Goal: Information Seeking & Learning: Learn about a topic

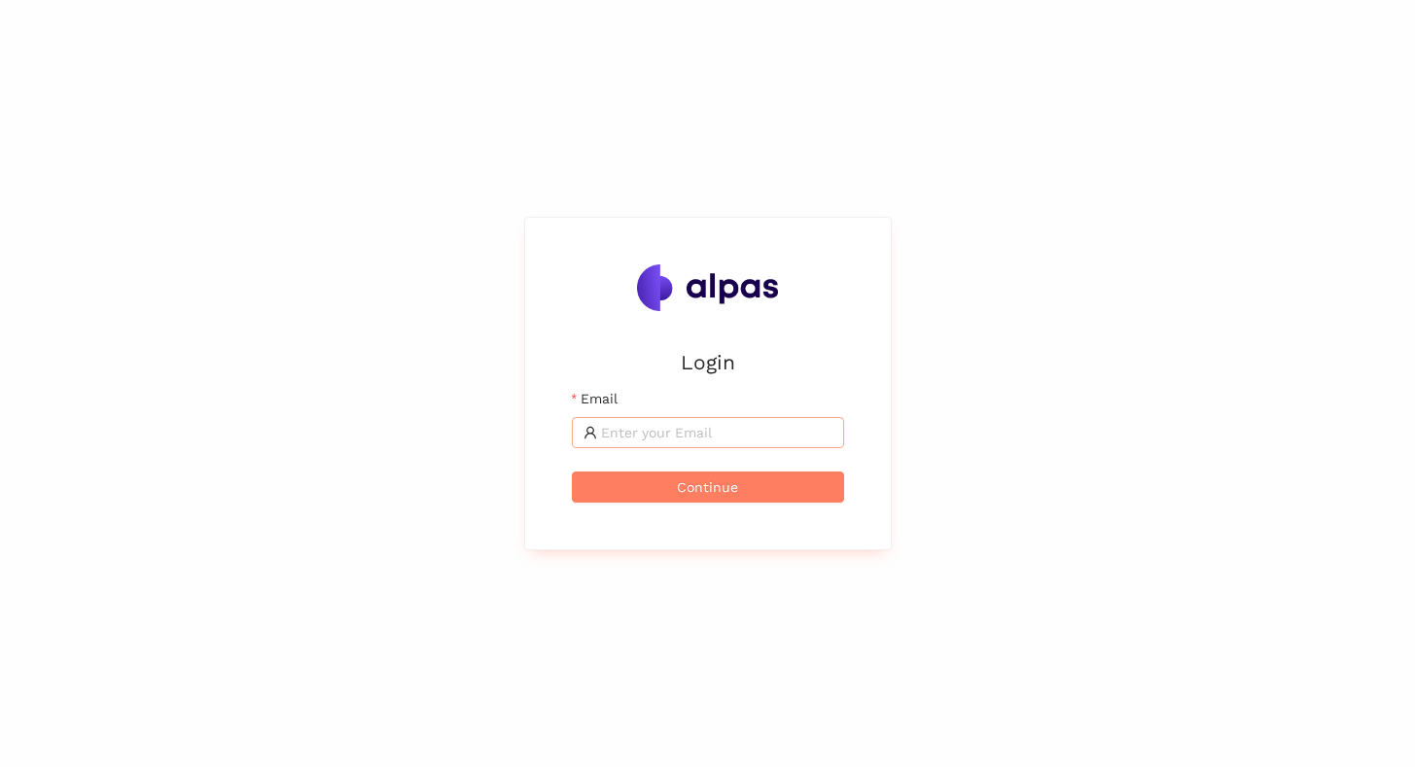
click at [611, 438] on input "Email" at bounding box center [716, 432] width 231 height 21
type input "[EMAIL_ADDRESS]"
click at [710, 491] on span "Continue" at bounding box center [707, 487] width 61 height 21
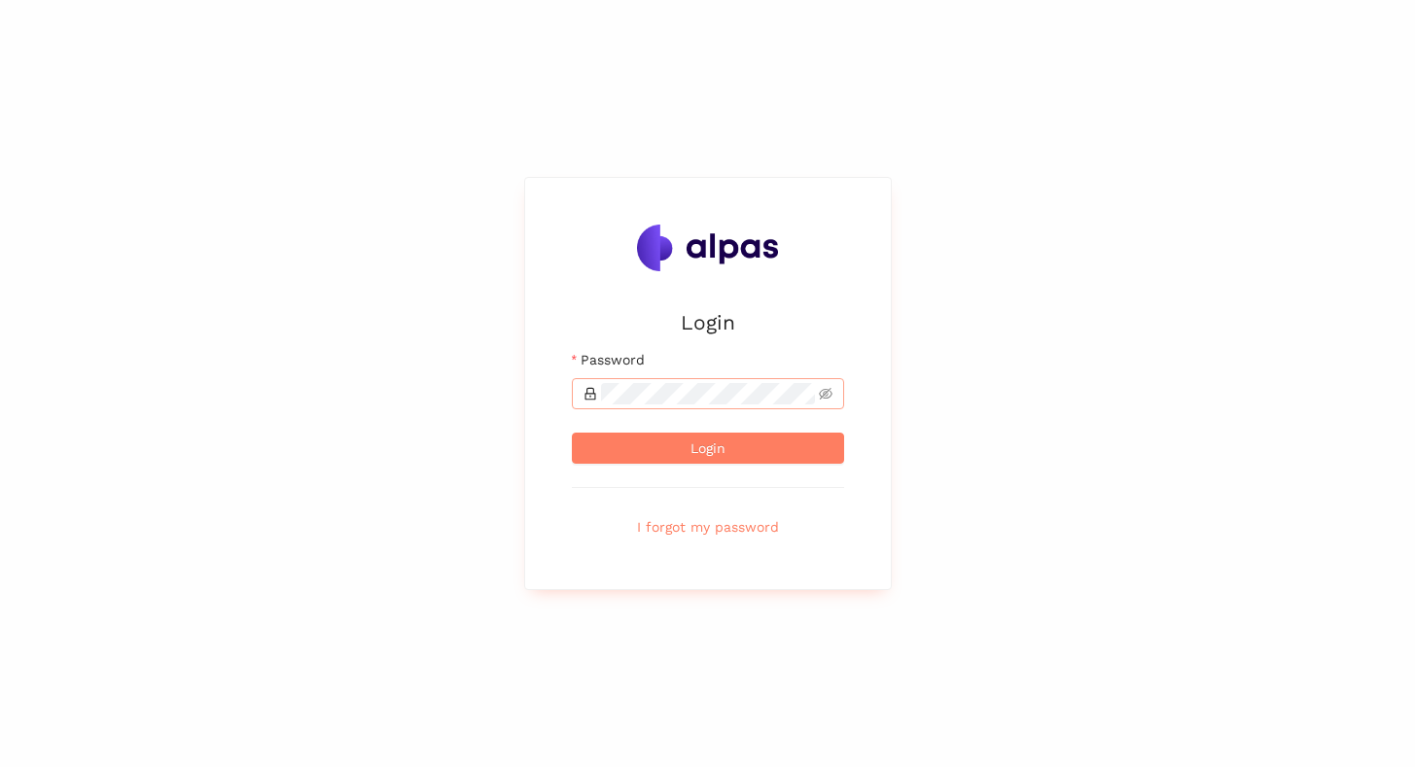
click at [639, 378] on span at bounding box center [708, 393] width 272 height 31
click at [572, 433] on button "Login" at bounding box center [708, 448] width 272 height 31
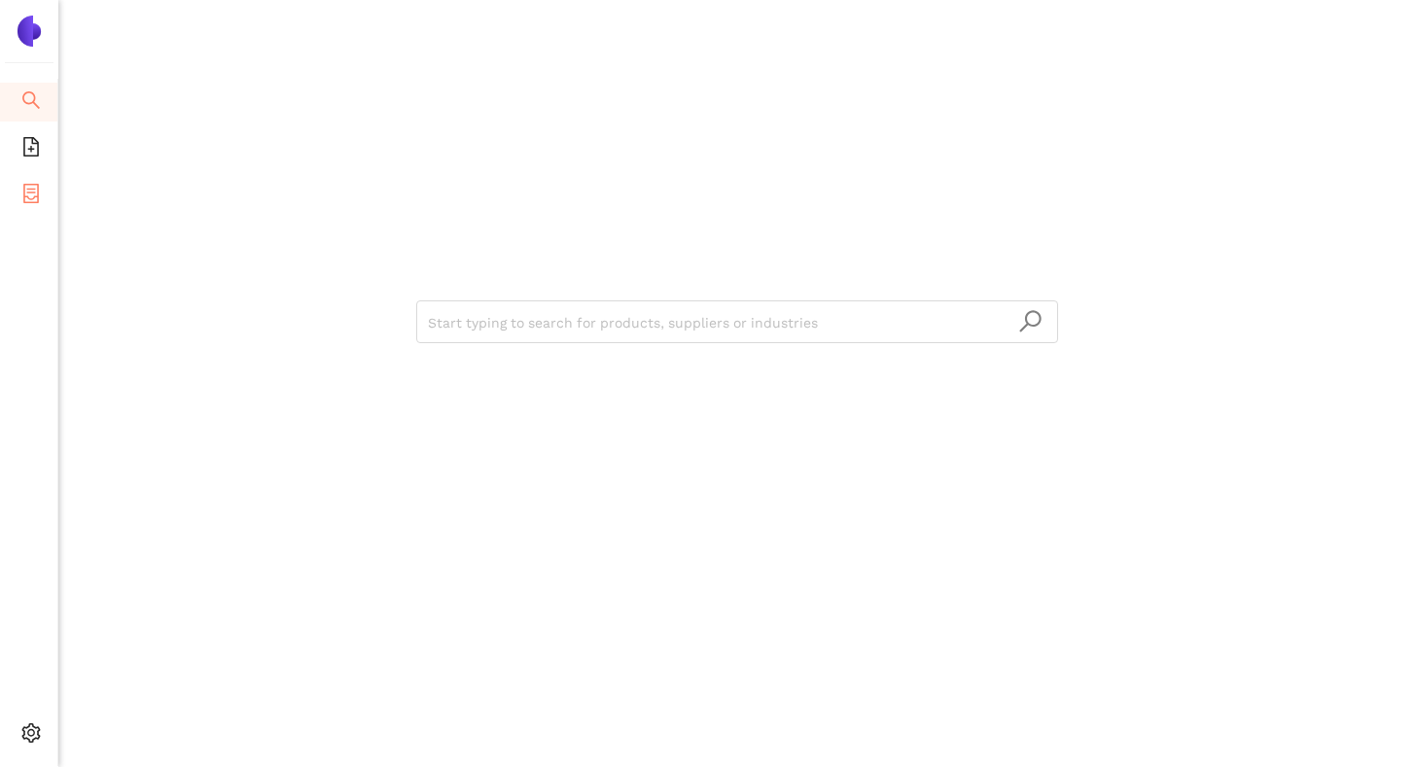
click at [23, 180] on span "container" at bounding box center [30, 196] width 19 height 39
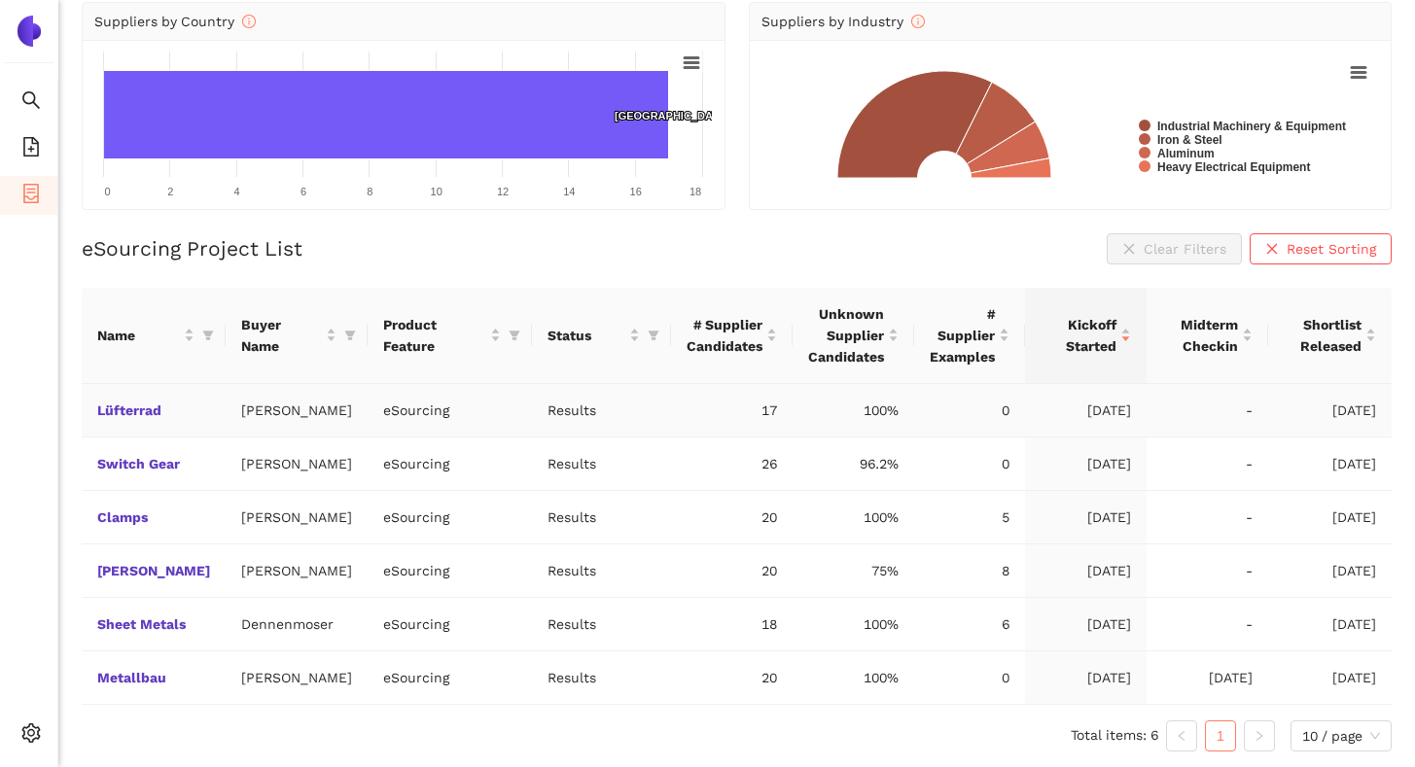
scroll to position [224, 0]
click at [0, 0] on link "Lüfterrad" at bounding box center [0, 0] width 0 height 0
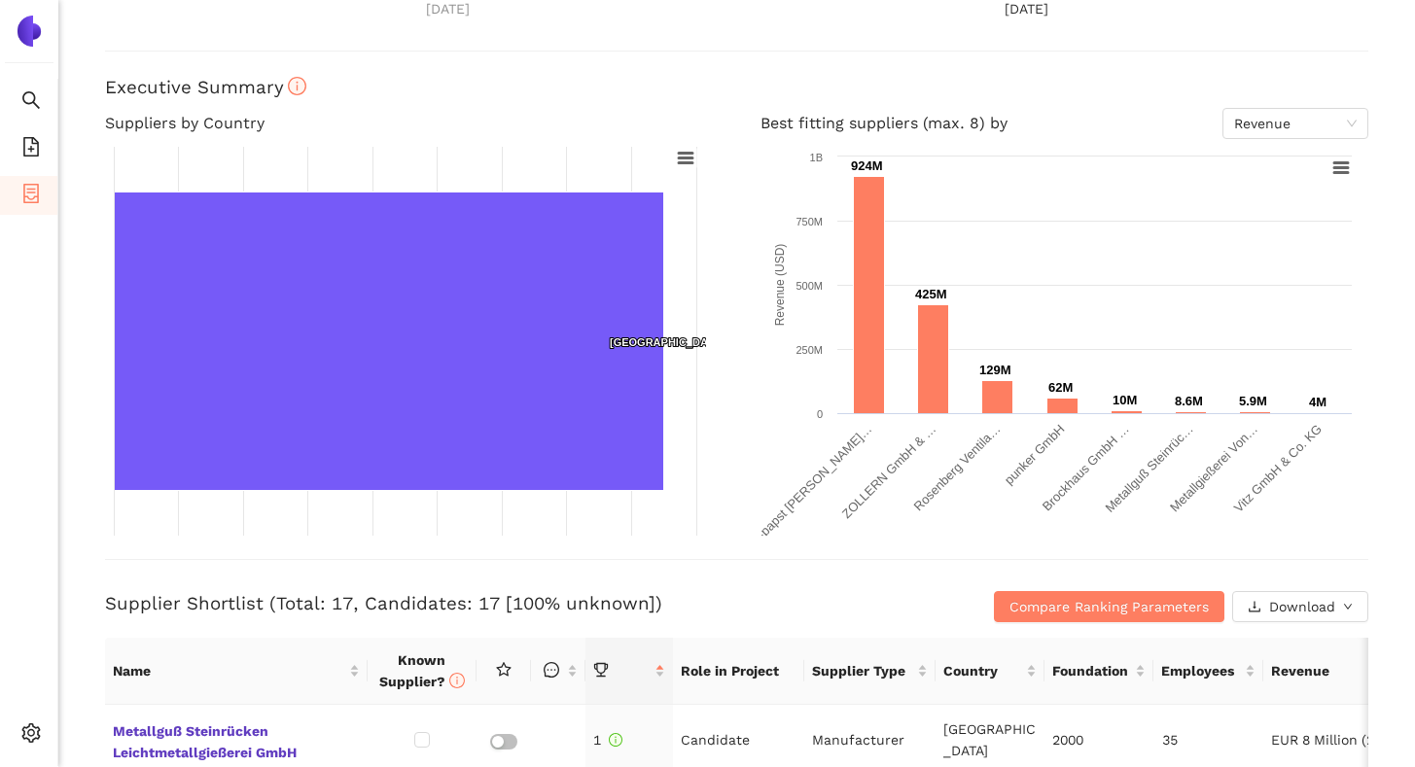
scroll to position [42, 0]
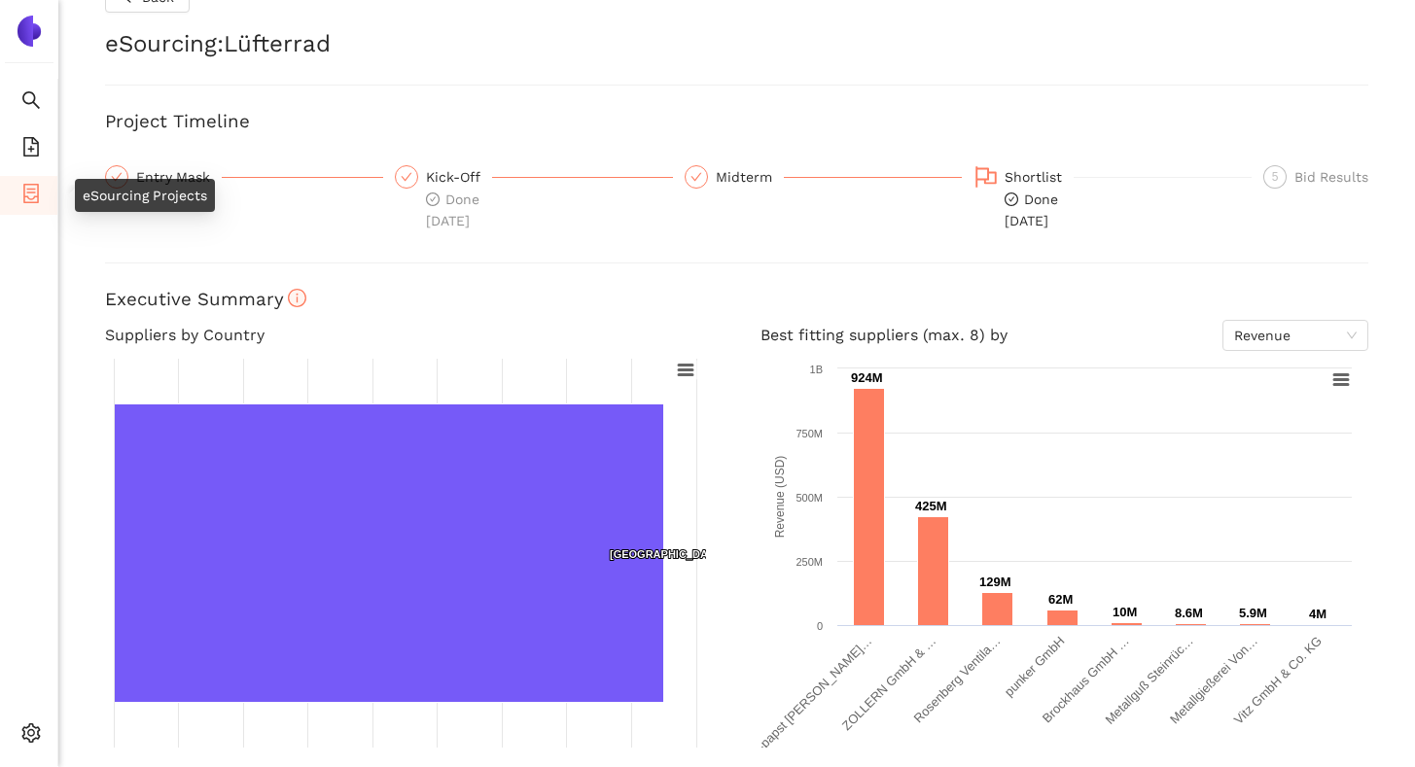
click at [25, 199] on icon "container" at bounding box center [30, 193] width 19 height 19
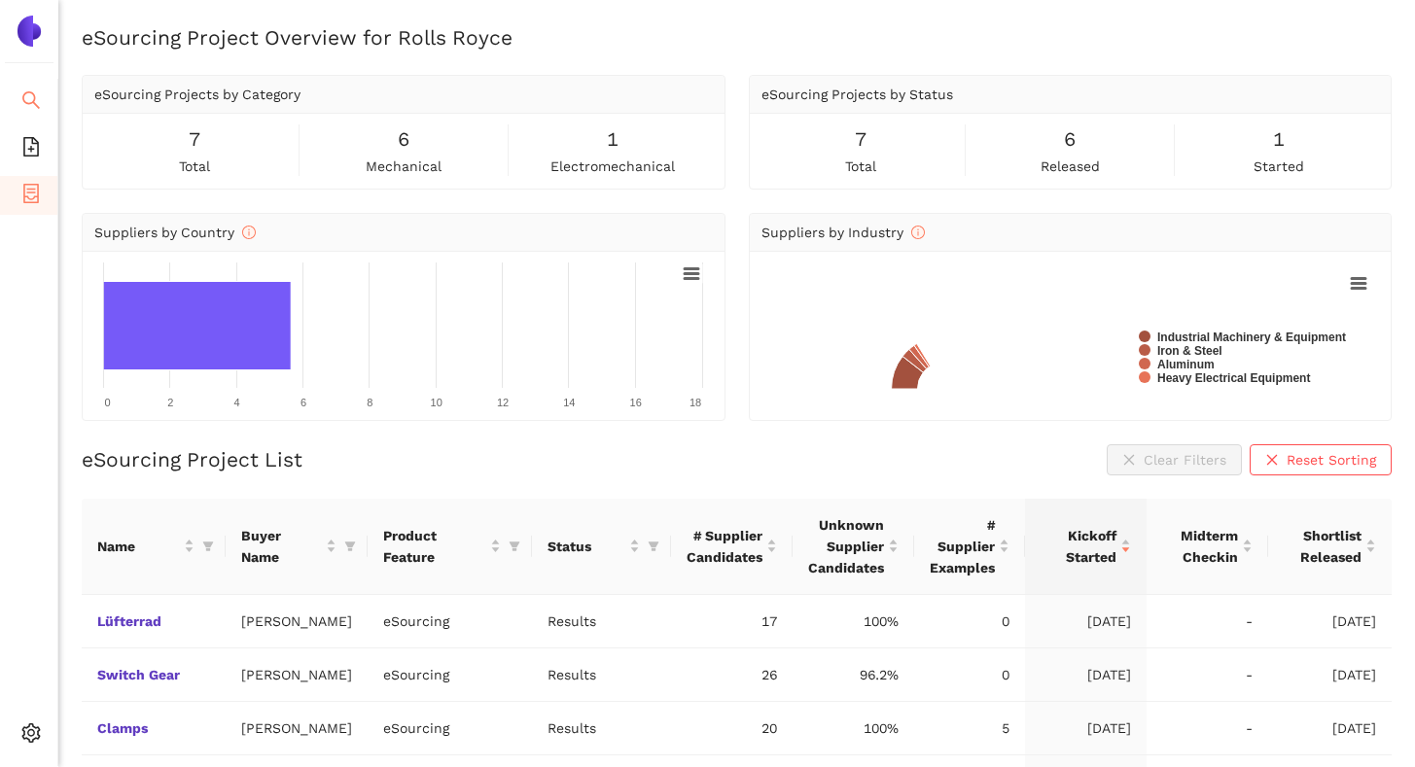
click at [34, 99] on icon "search" at bounding box center [31, 100] width 18 height 18
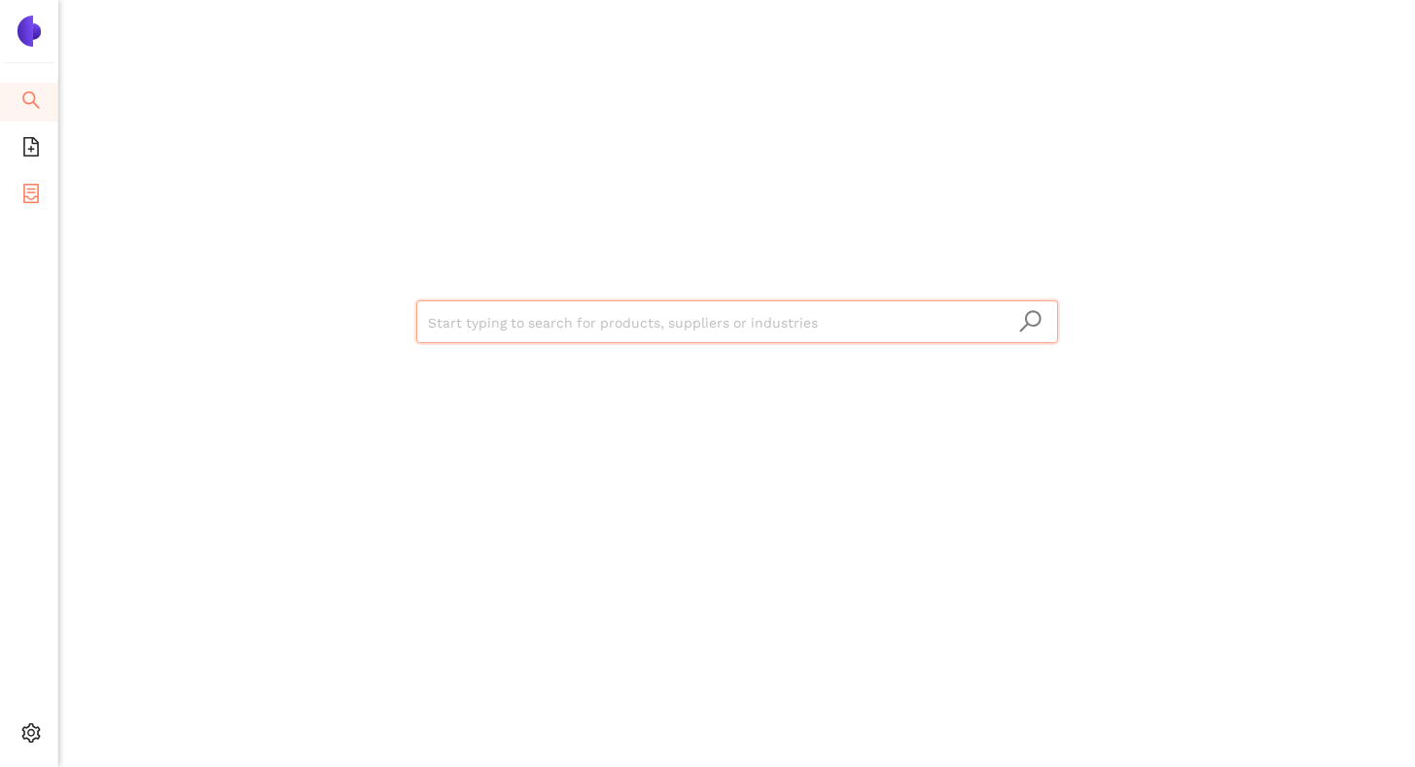
click at [31, 185] on icon "container" at bounding box center [30, 193] width 19 height 19
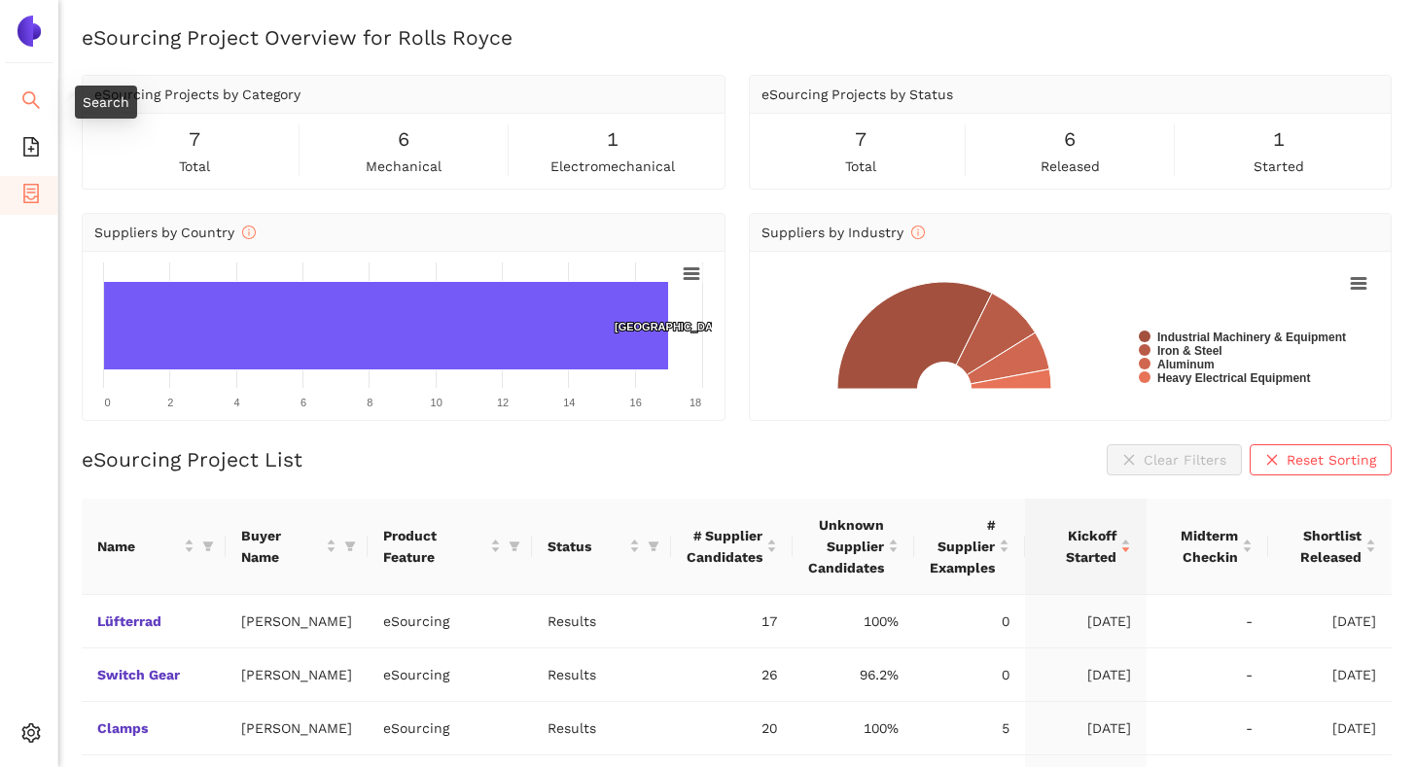
click at [30, 97] on icon "search" at bounding box center [30, 99] width 19 height 19
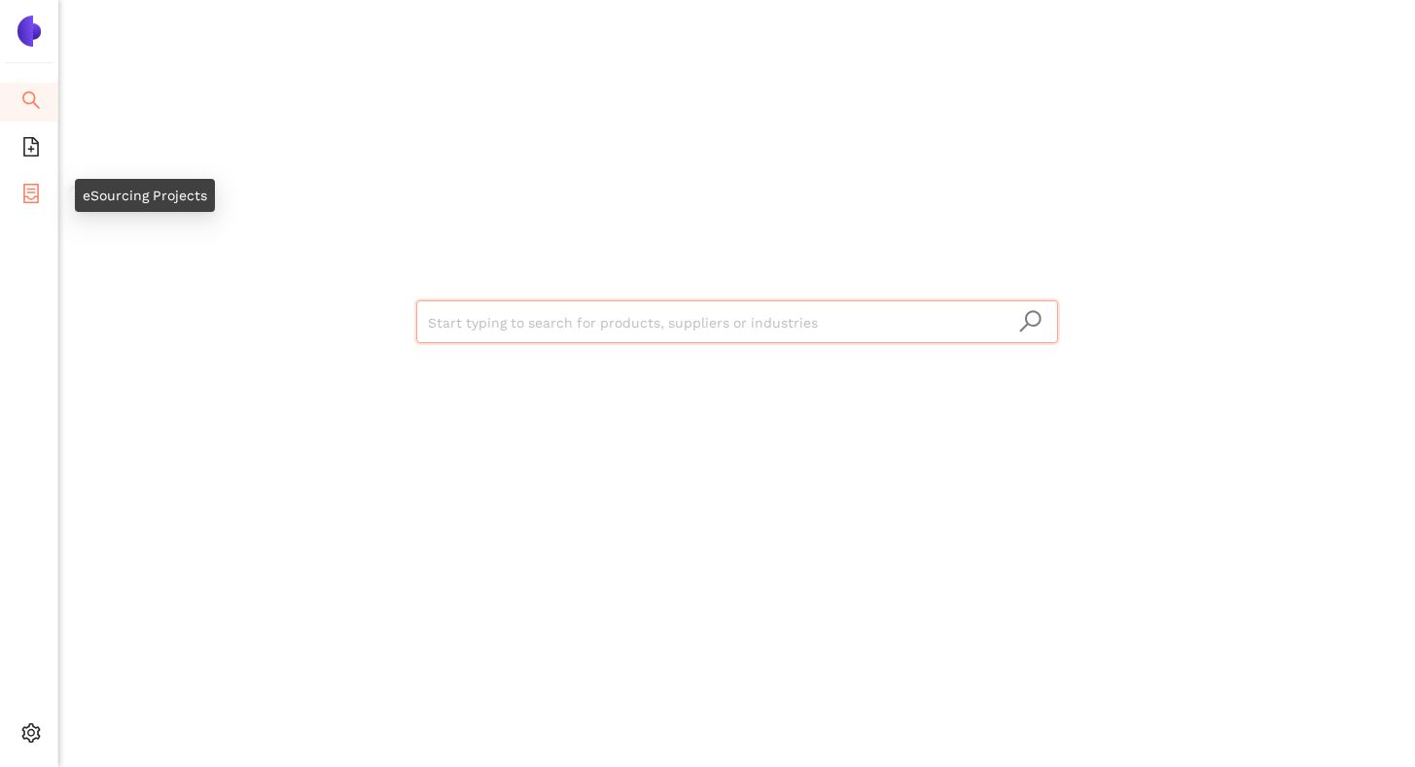
click at [30, 191] on icon "container" at bounding box center [31, 193] width 16 height 19
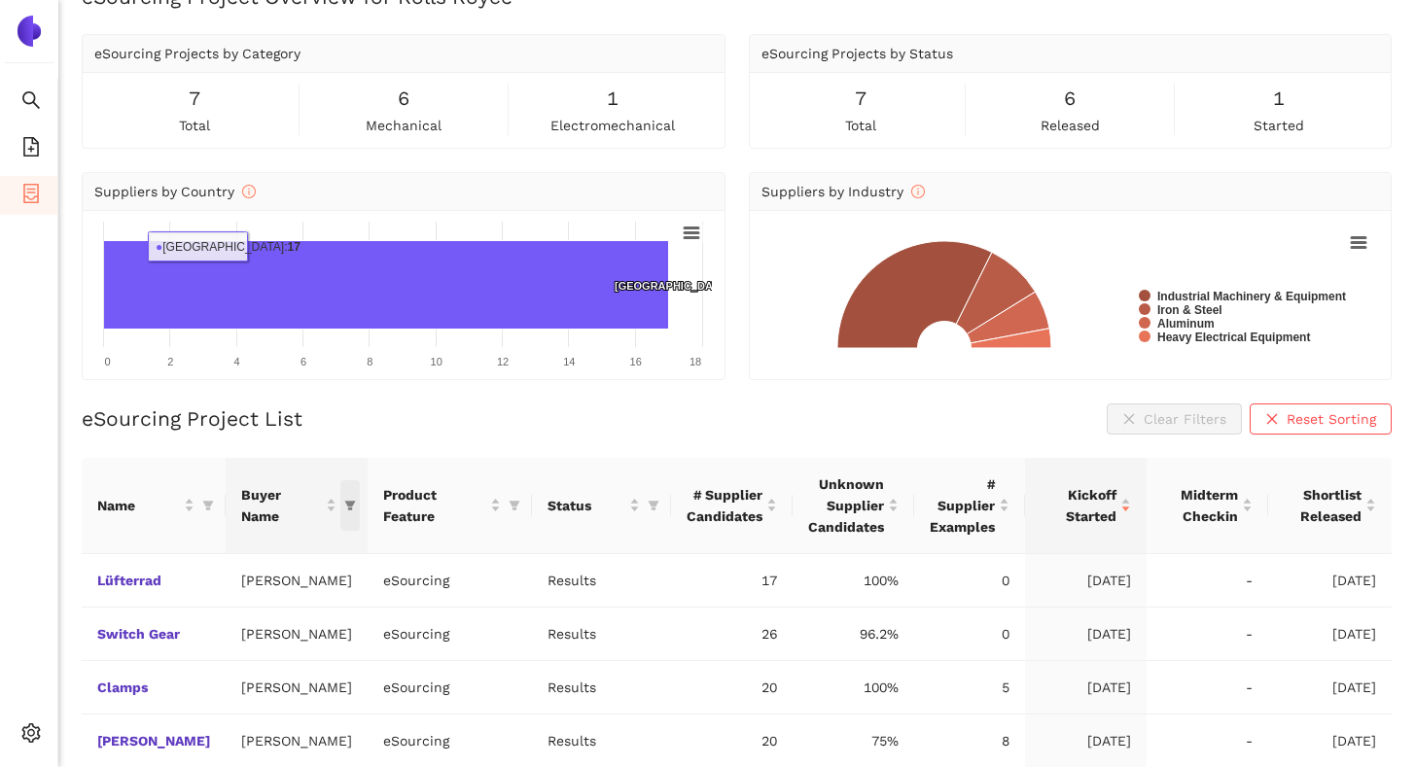
scroll to position [87, 0]
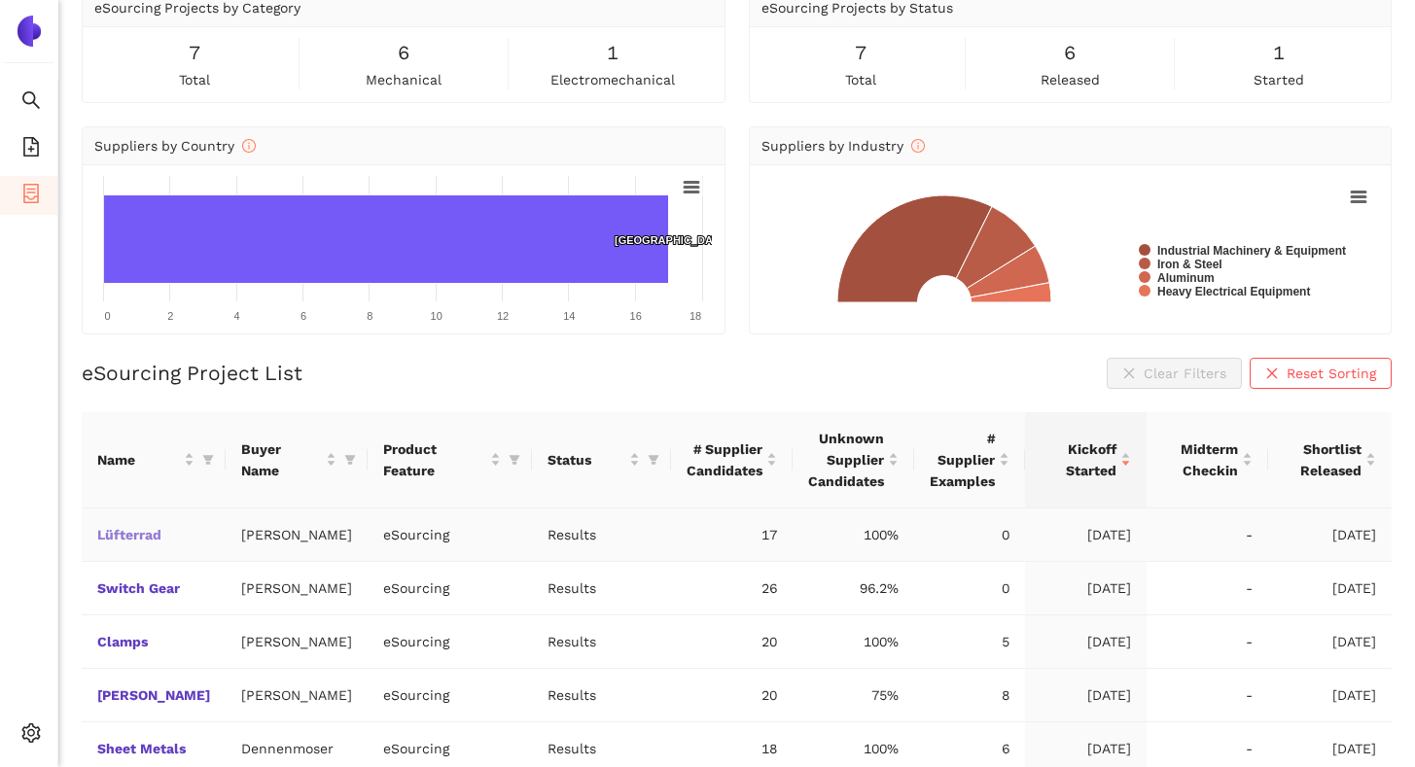
click at [0, 0] on link "Lüfterrad" at bounding box center [0, 0] width 0 height 0
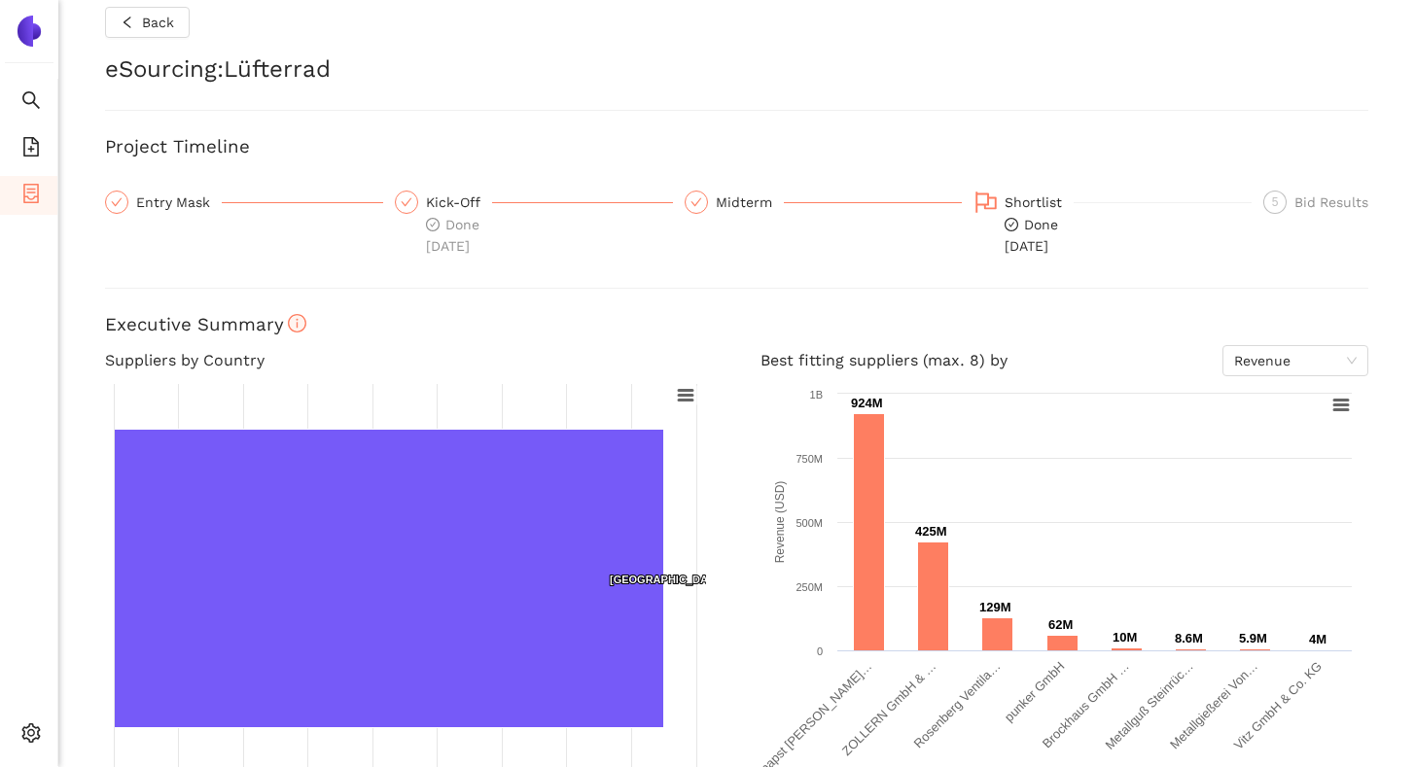
scroll to position [18, 0]
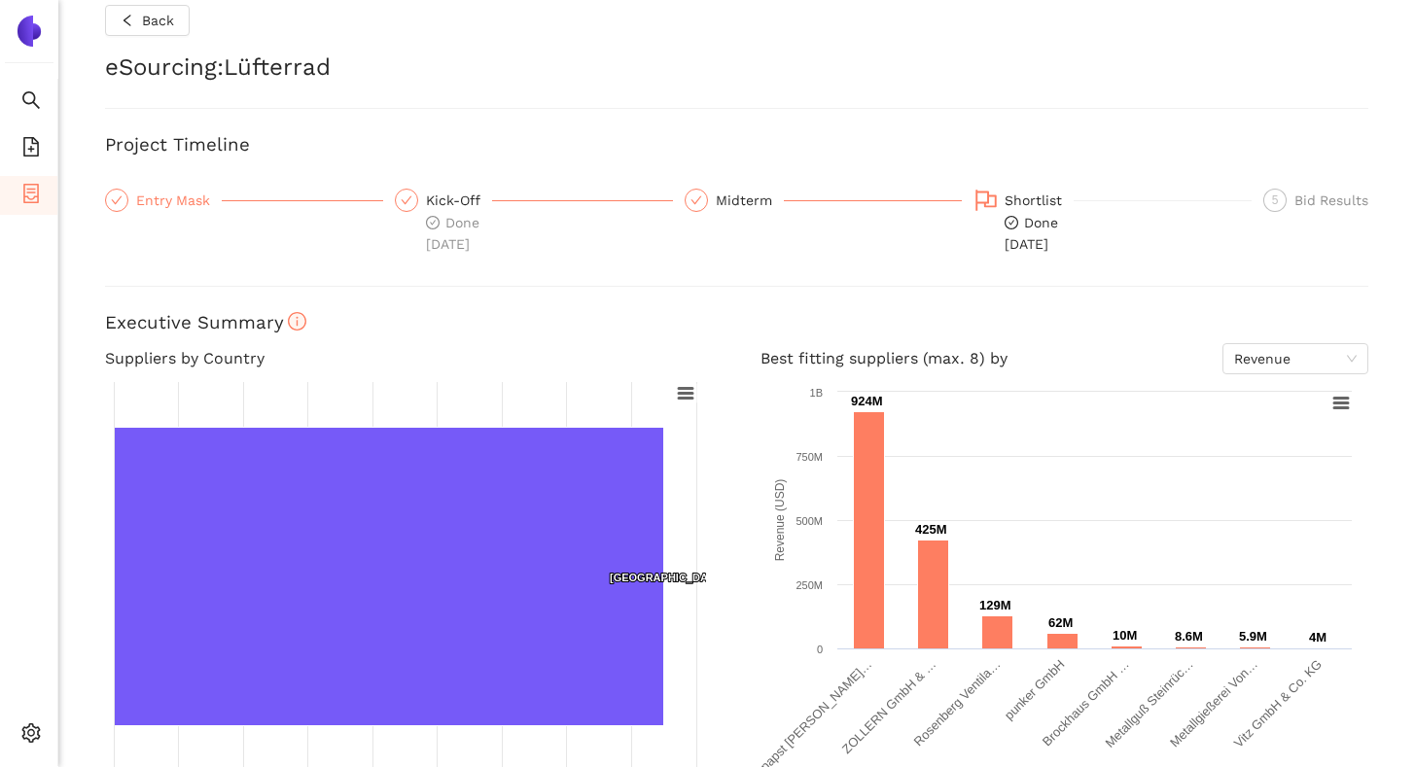
click at [175, 193] on div "Entry Mask" at bounding box center [179, 200] width 86 height 23
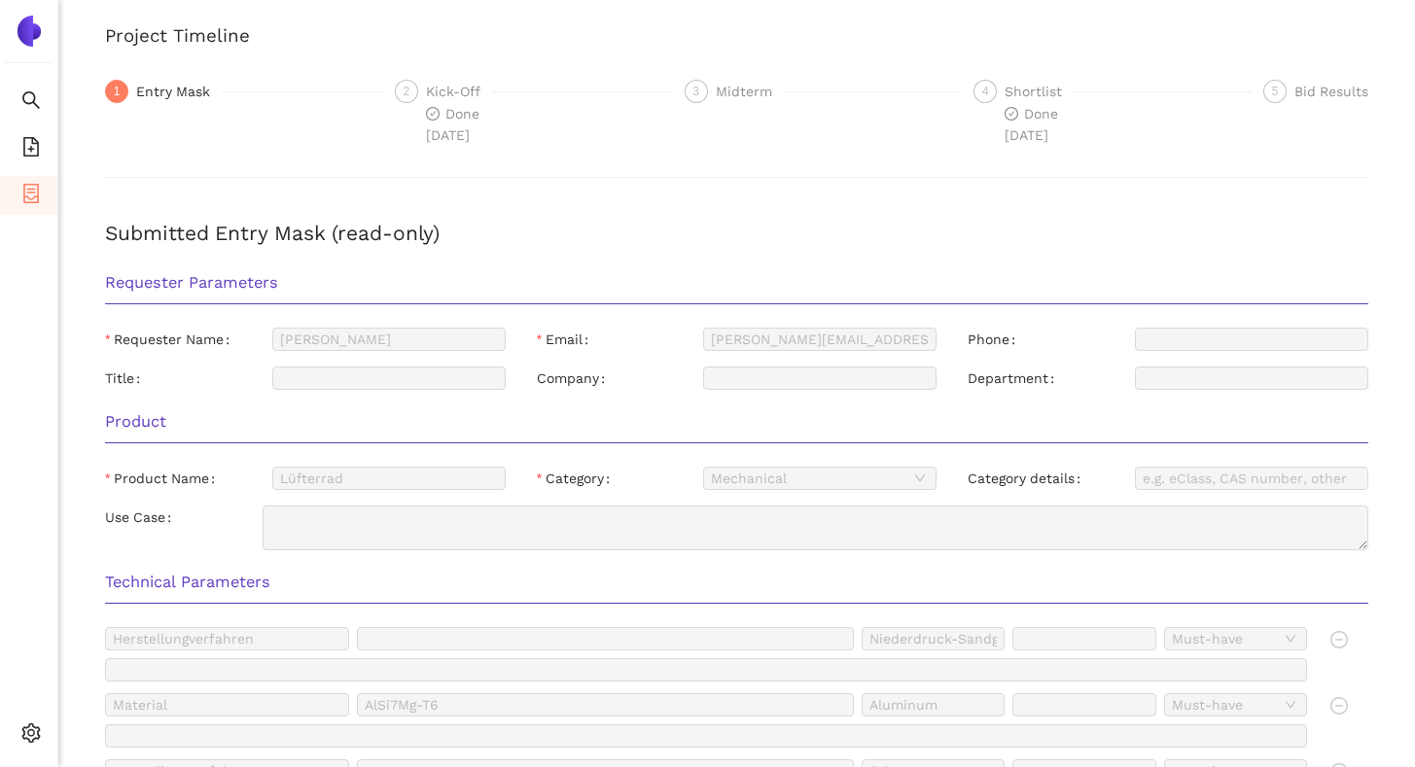
scroll to position [121, 0]
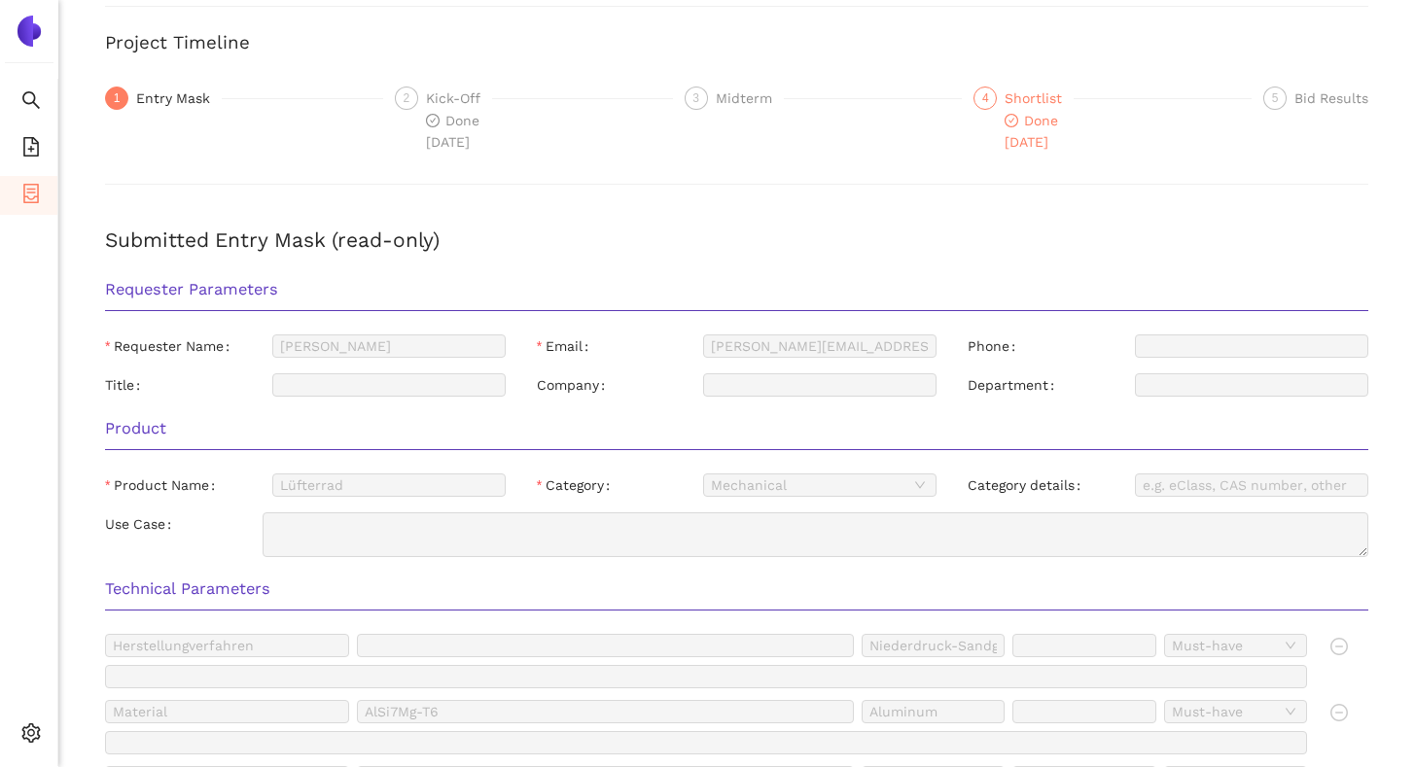
click at [1024, 100] on div "Shortlist" at bounding box center [1039, 98] width 69 height 23
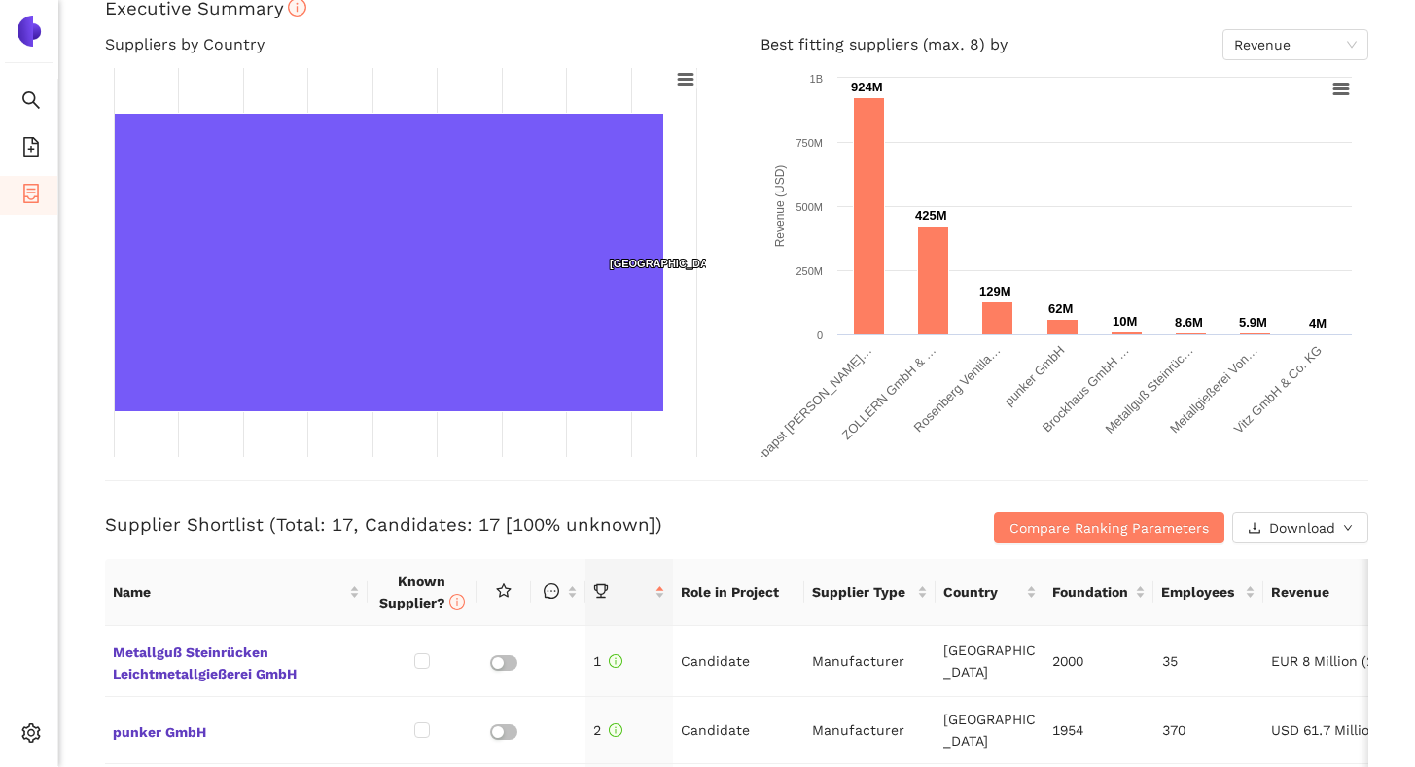
scroll to position [338, 0]
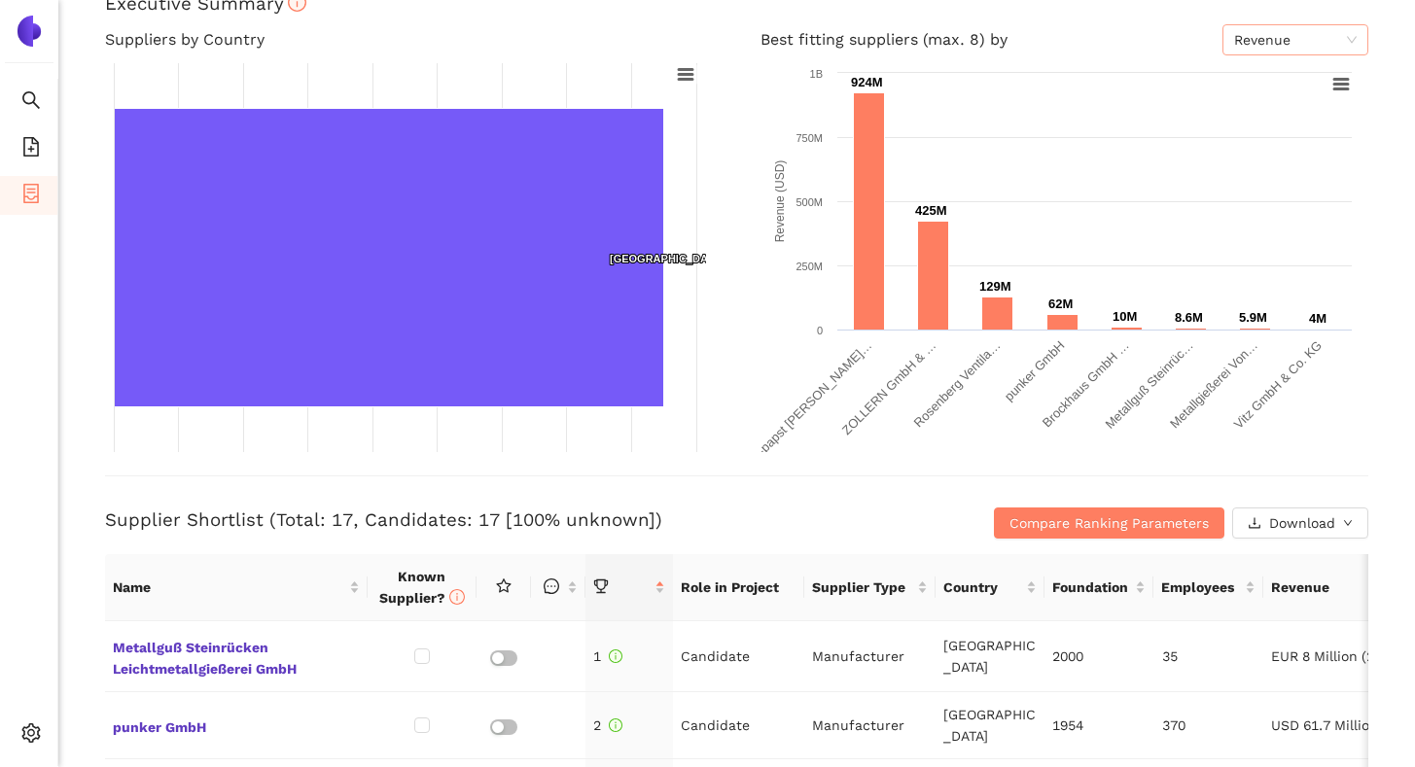
click at [1234, 47] on span "Revenue" at bounding box center [1295, 39] width 123 height 29
click at [1381, 85] on div "Back eSourcing : Lüfterrad Project Timeline Entry Mask Kick-Off Done [DATE] Mid…" at bounding box center [736, 383] width 1357 height 767
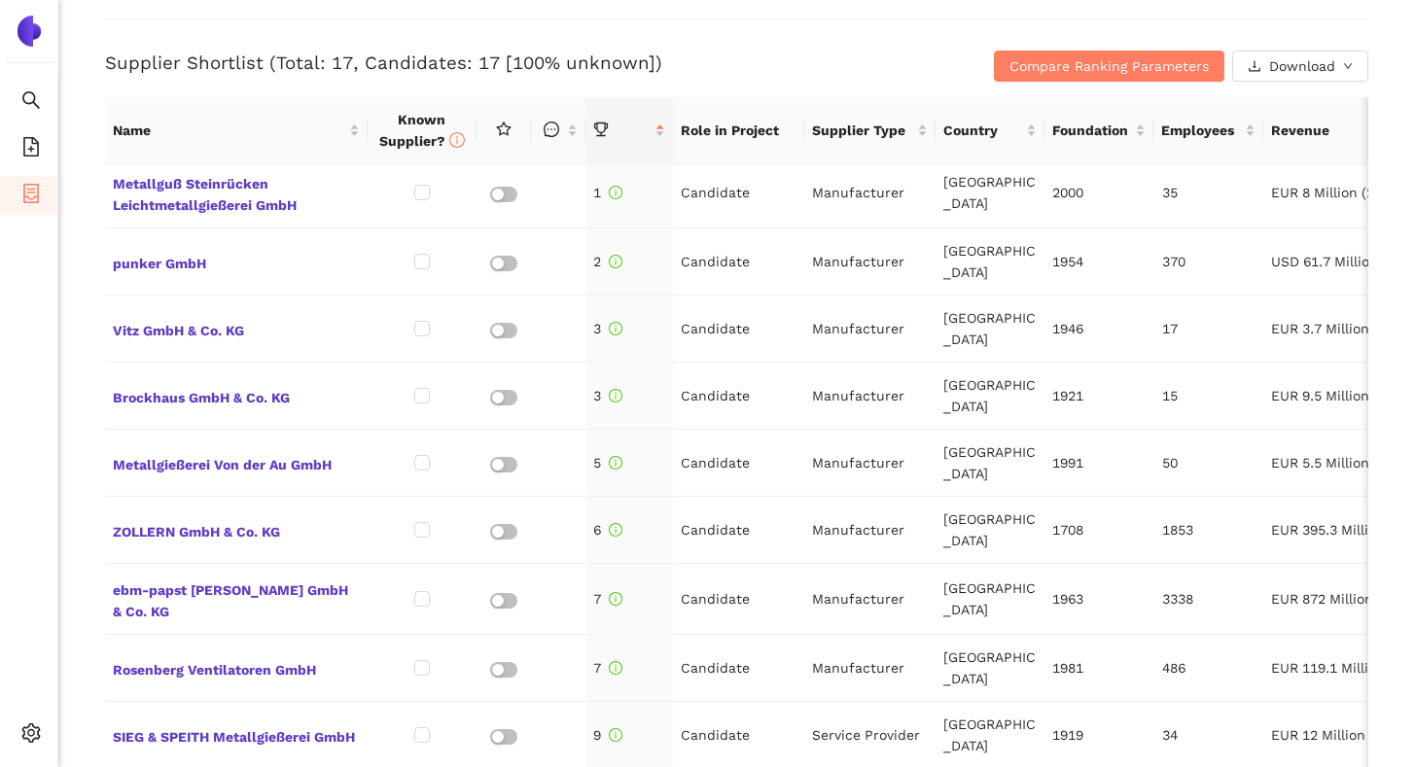
scroll to position [796, 0]
drag, startPoint x: 328, startPoint y: 61, endPoint x: 344, endPoint y: 61, distance: 16.5
click at [344, 61] on h3 "Supplier Shortlist (Total: 17, Candidates: 17 [100% unknown])" at bounding box center [526, 62] width 842 height 25
drag, startPoint x: 471, startPoint y: 60, endPoint x: 491, endPoint y: 60, distance: 20.4
click at [491, 60] on h3 "Supplier Shortlist (Total: 17, Candidates: 17 [100% unknown])" at bounding box center [526, 62] width 842 height 25
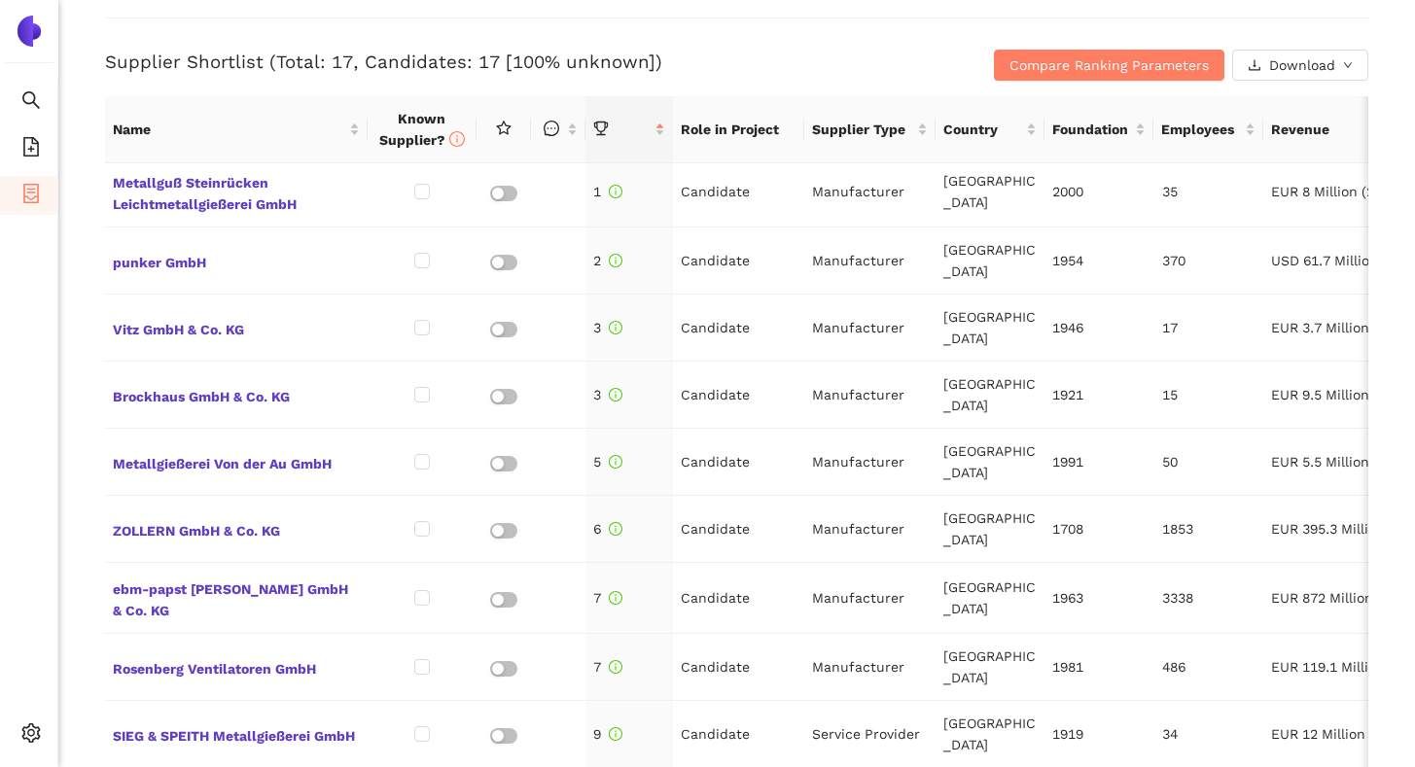
click at [81, 113] on div "Back eSourcing : Lüfterrad Project Timeline Entry Mask Kick-Off Done [DATE] Mid…" at bounding box center [736, 383] width 1357 height 767
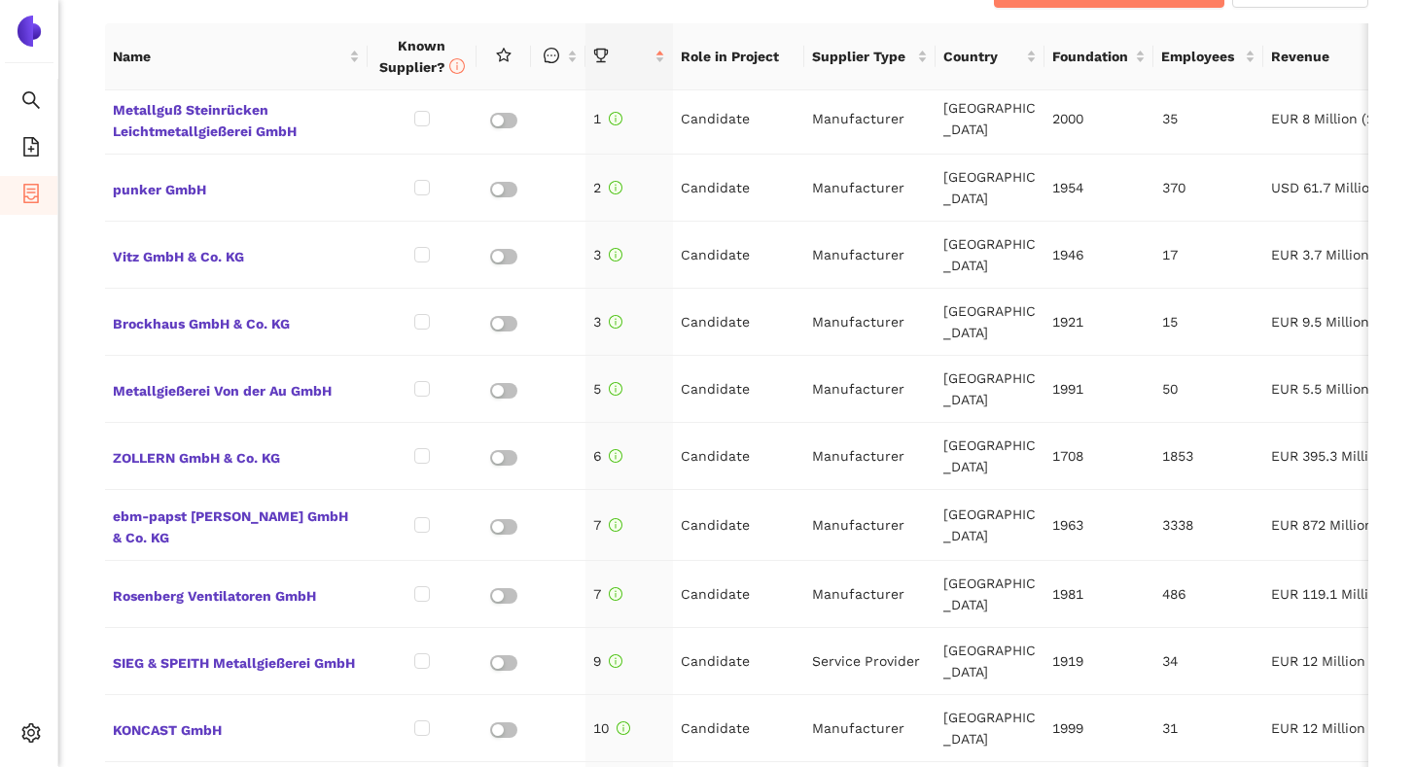
scroll to position [876, 0]
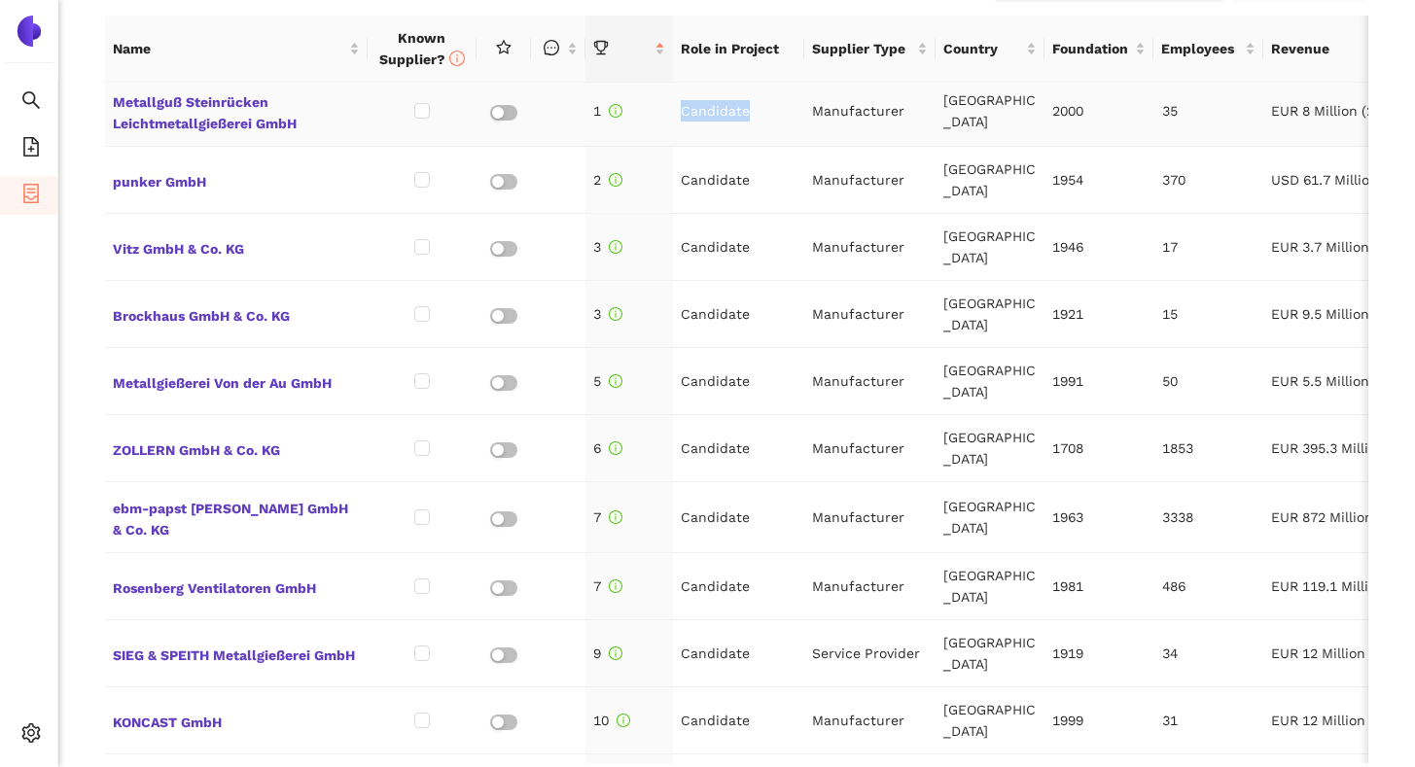
drag, startPoint x: 683, startPoint y: 111, endPoint x: 754, endPoint y: 118, distance: 71.3
click at [754, 118] on td "Candidate" at bounding box center [738, 111] width 131 height 71
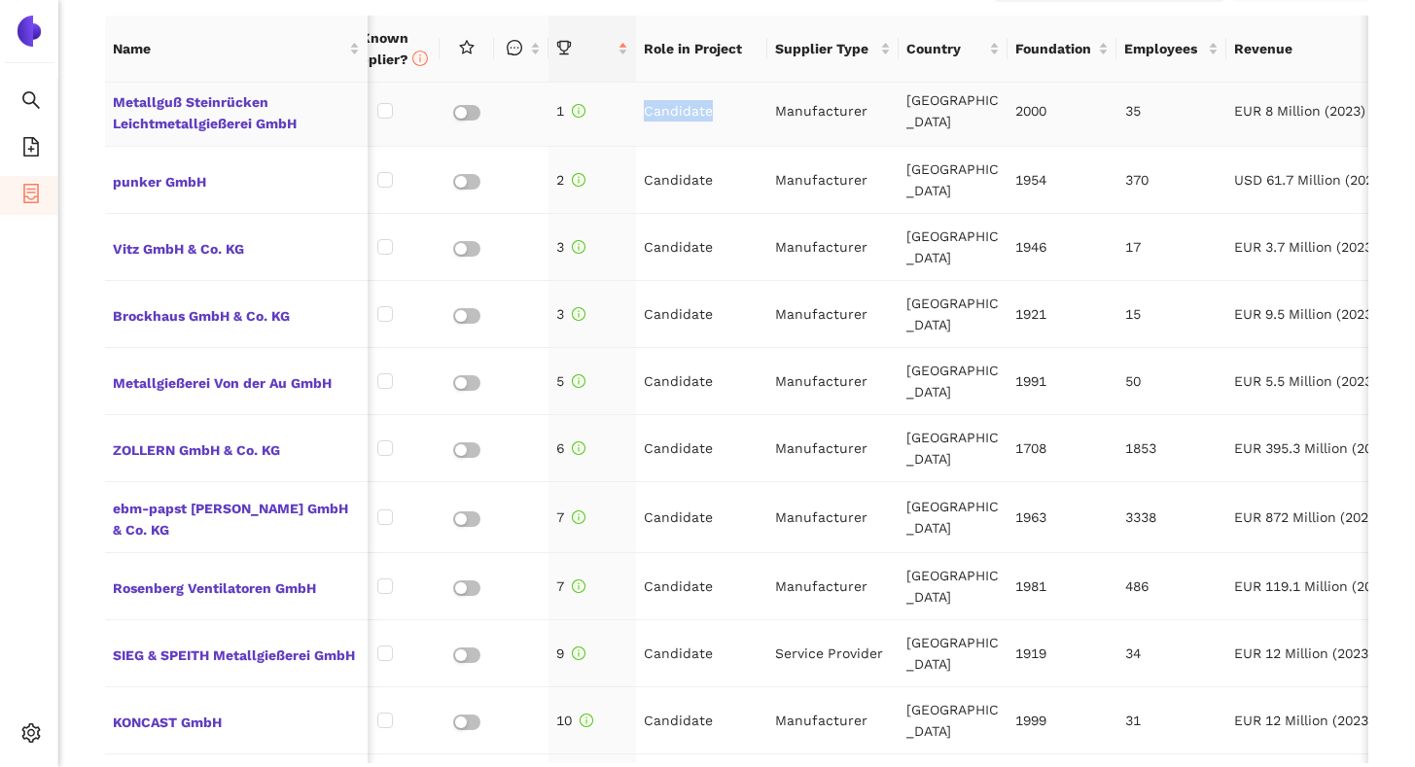
scroll to position [0, 0]
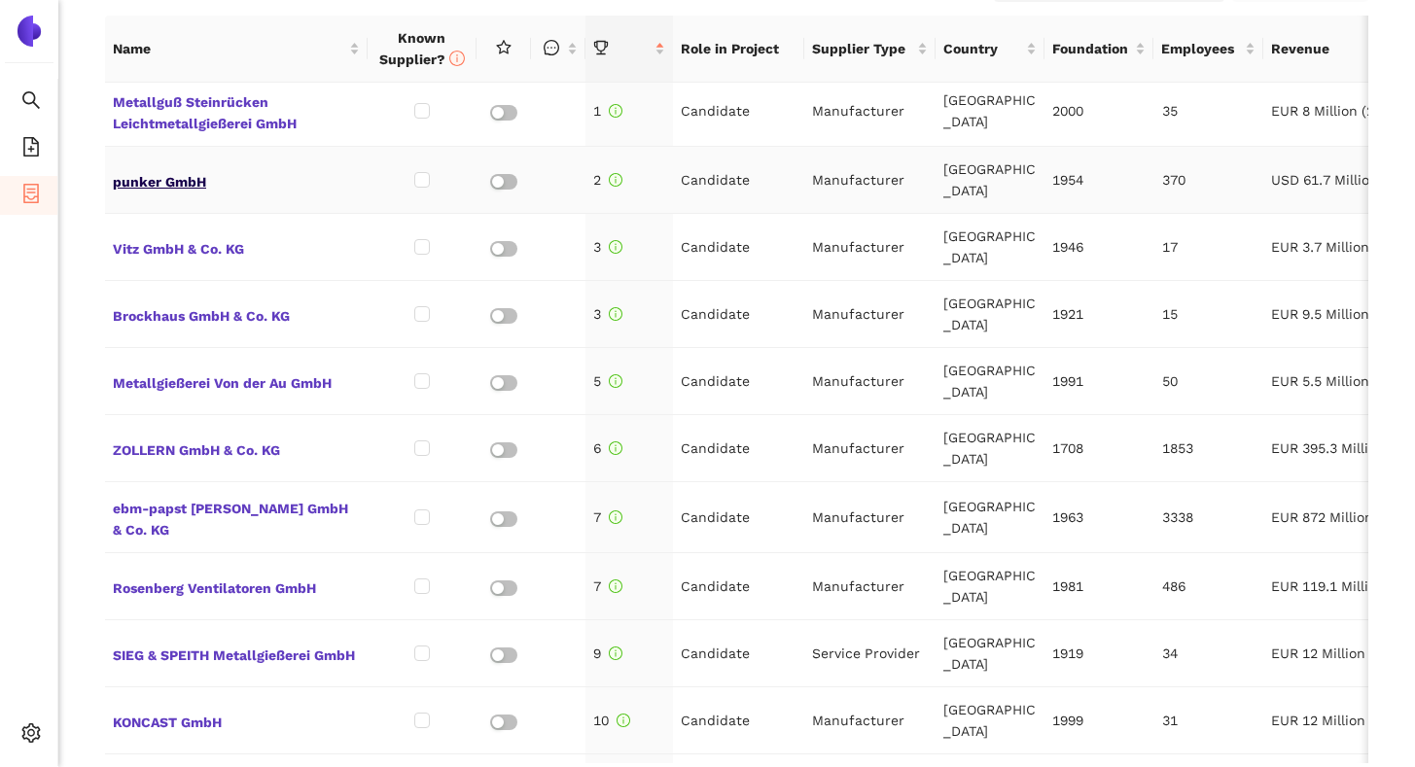
click at [160, 180] on span "punker GmbH" at bounding box center [236, 179] width 247 height 25
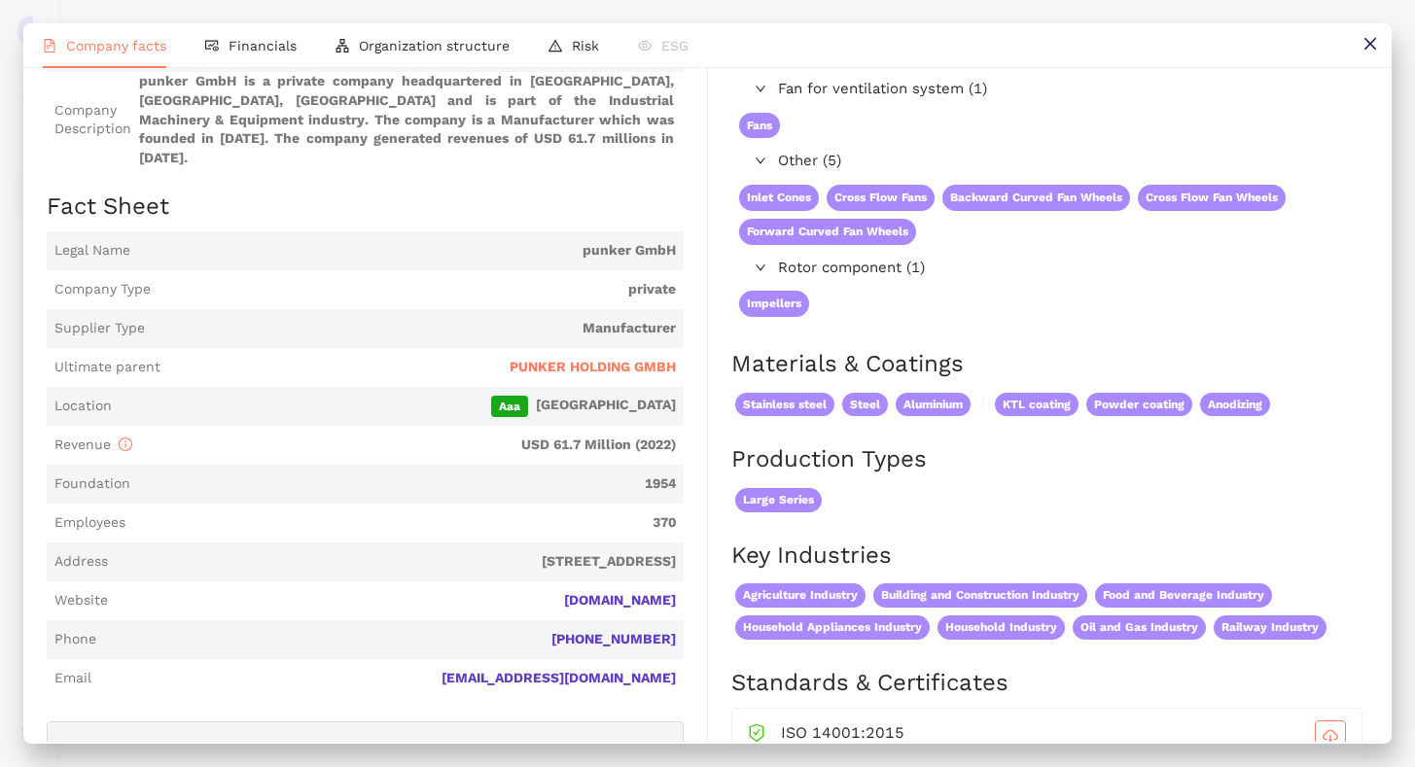
click at [664, 549] on span "Address [STREET_ADDRESS]" at bounding box center [365, 562] width 637 height 39
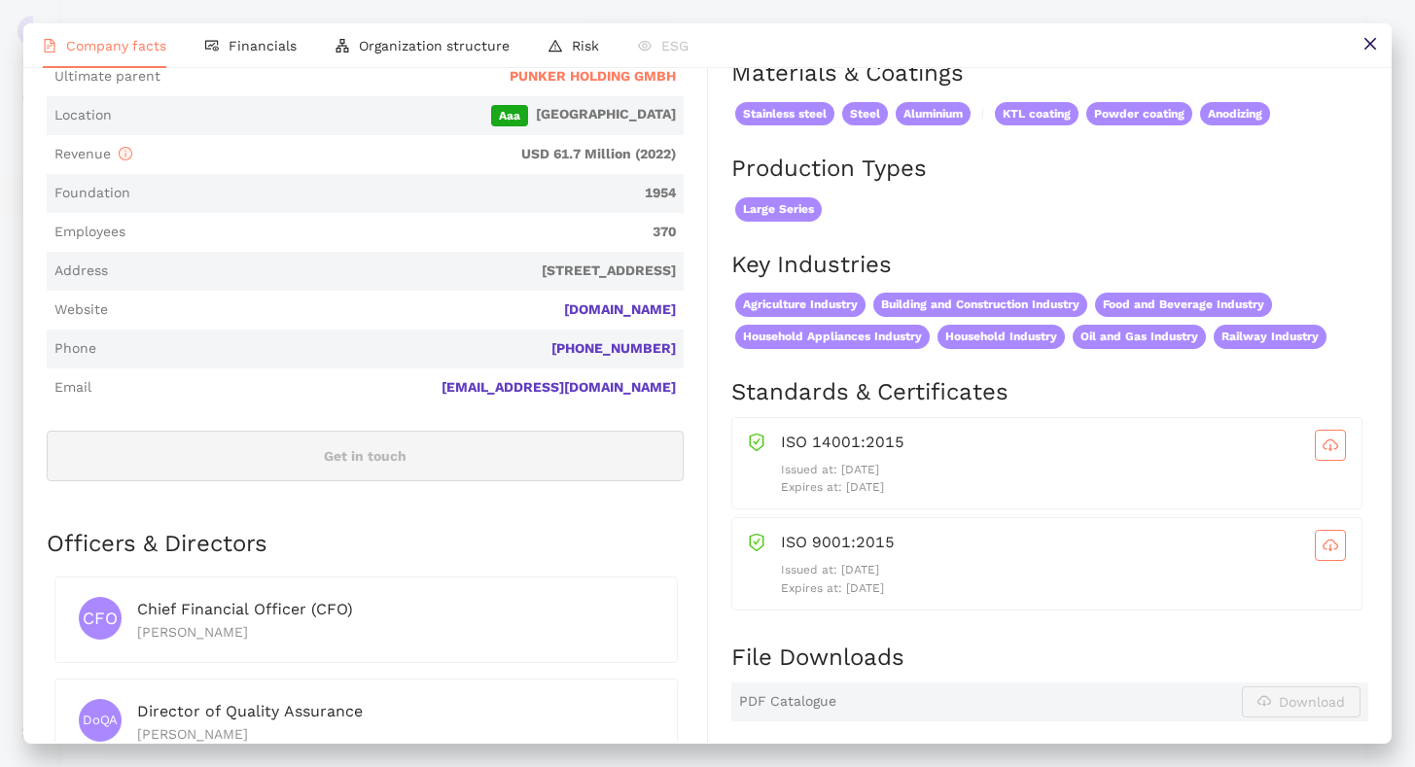
drag, startPoint x: 907, startPoint y: 488, endPoint x: 775, endPoint y: 493, distance: 131.4
click at [781, 493] on p "Expires at: [DATE]" at bounding box center [1063, 488] width 565 height 18
click at [857, 491] on p "Expires at: [DATE]" at bounding box center [1063, 488] width 565 height 18
drag, startPoint x: 839, startPoint y: 489, endPoint x: 905, endPoint y: 489, distance: 65.2
click at [905, 489] on p "Expires at: [DATE]" at bounding box center [1063, 488] width 565 height 18
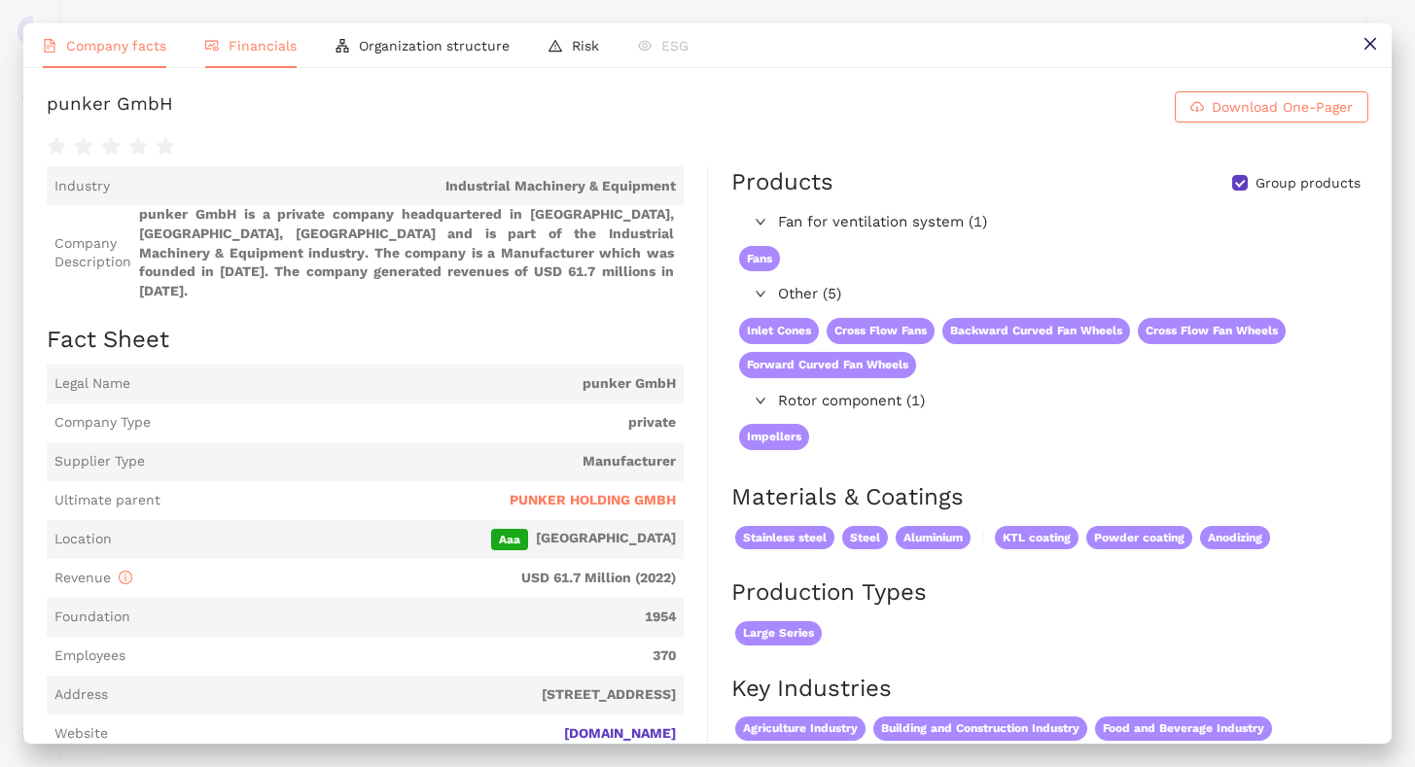
click at [267, 58] on li "Financials" at bounding box center [251, 45] width 130 height 45
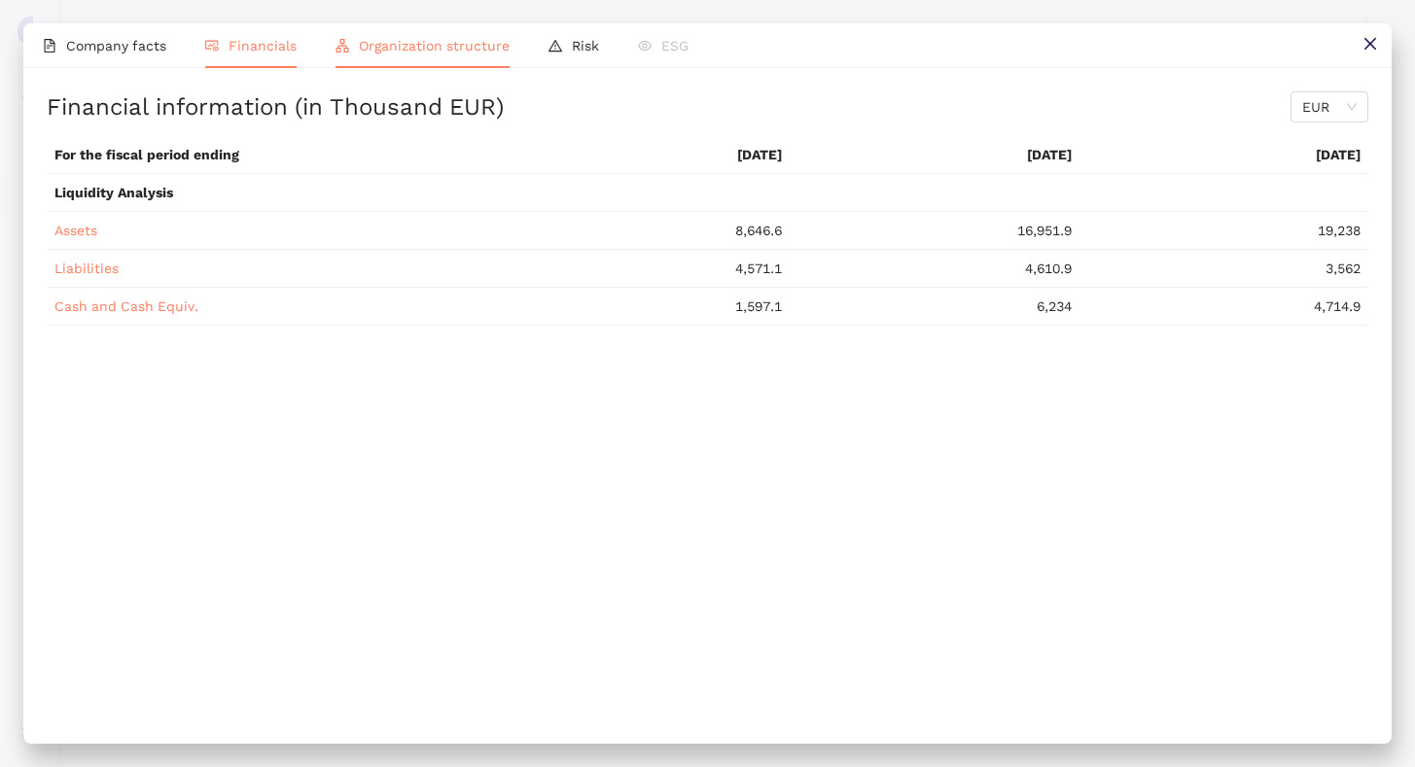
click at [388, 52] on span "Organization structure" at bounding box center [434, 46] width 151 height 16
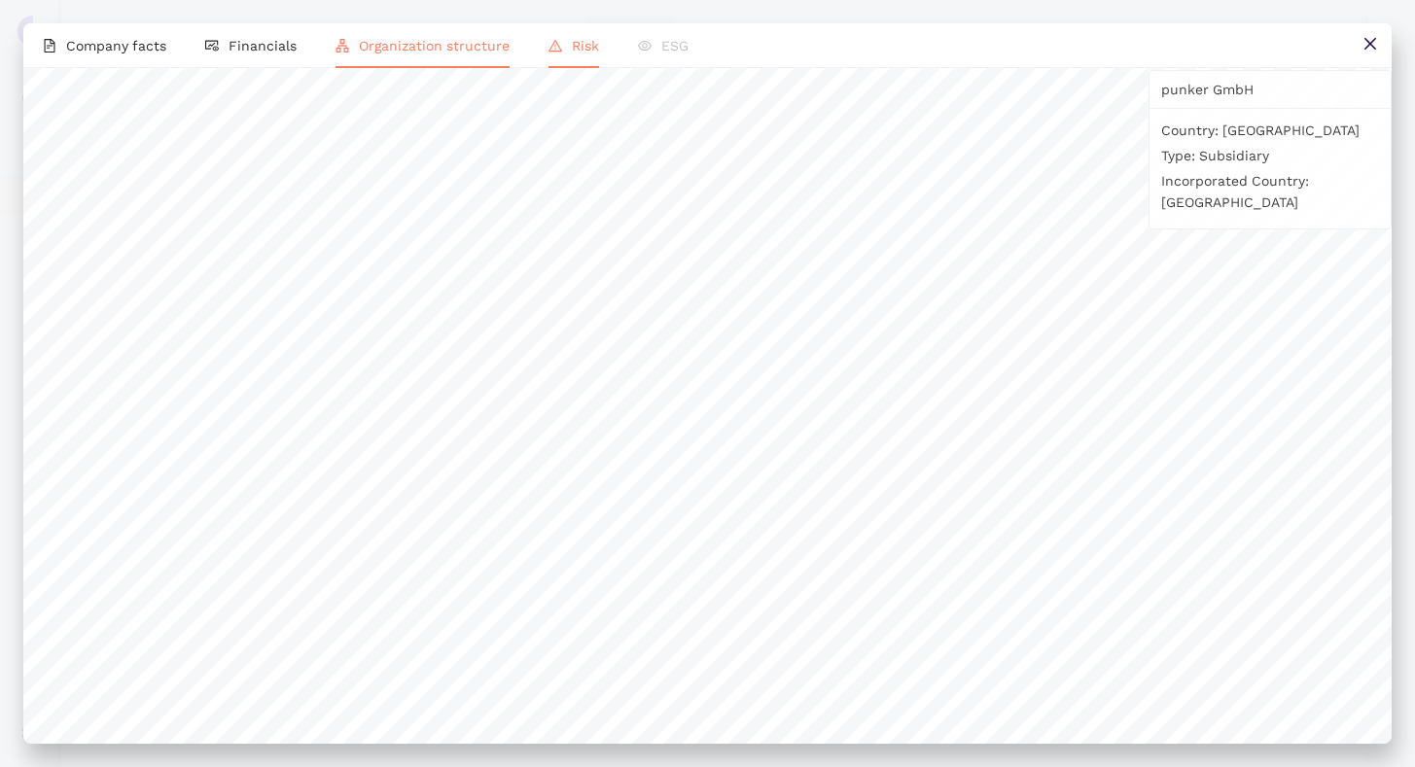
click at [577, 52] on span "Risk" at bounding box center [585, 46] width 27 height 16
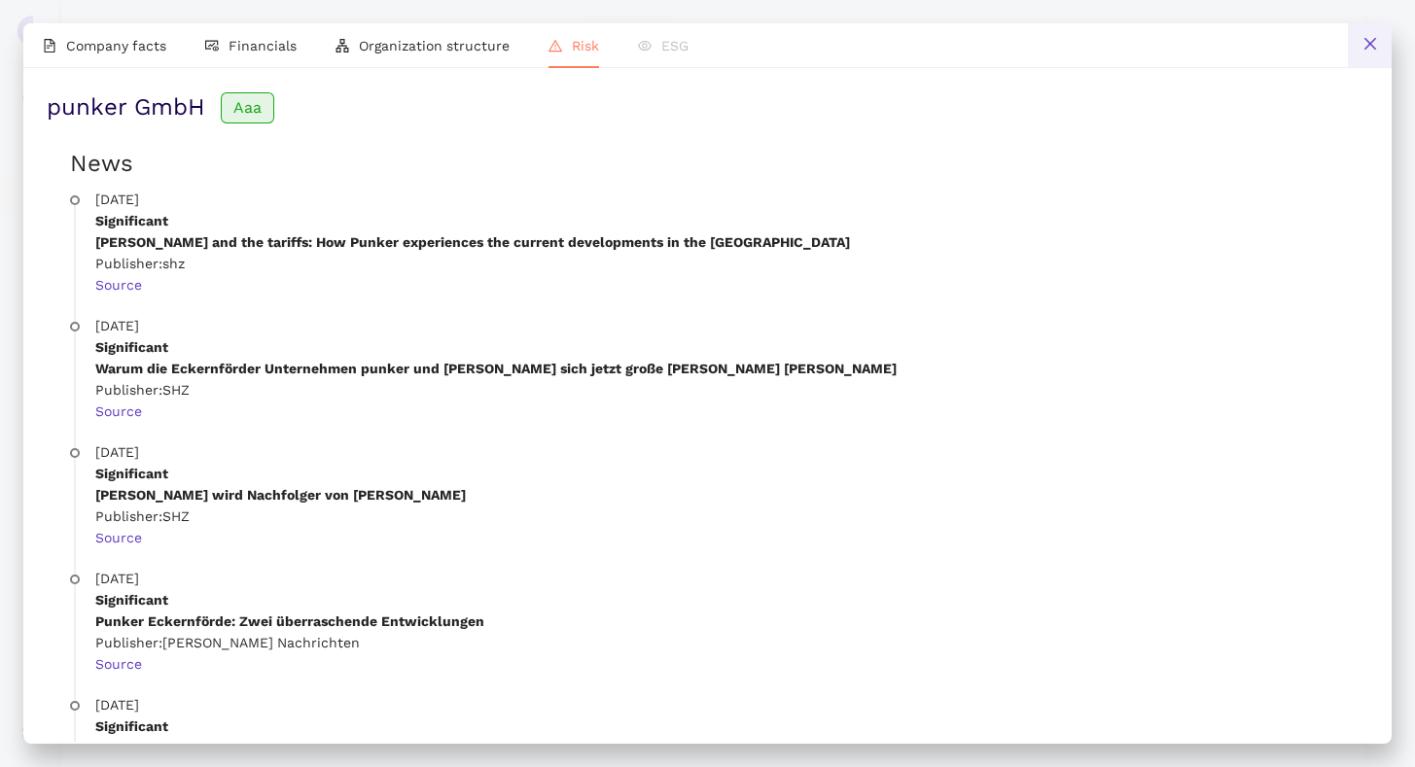
click at [1364, 38] on icon "close" at bounding box center [1371, 44] width 16 height 16
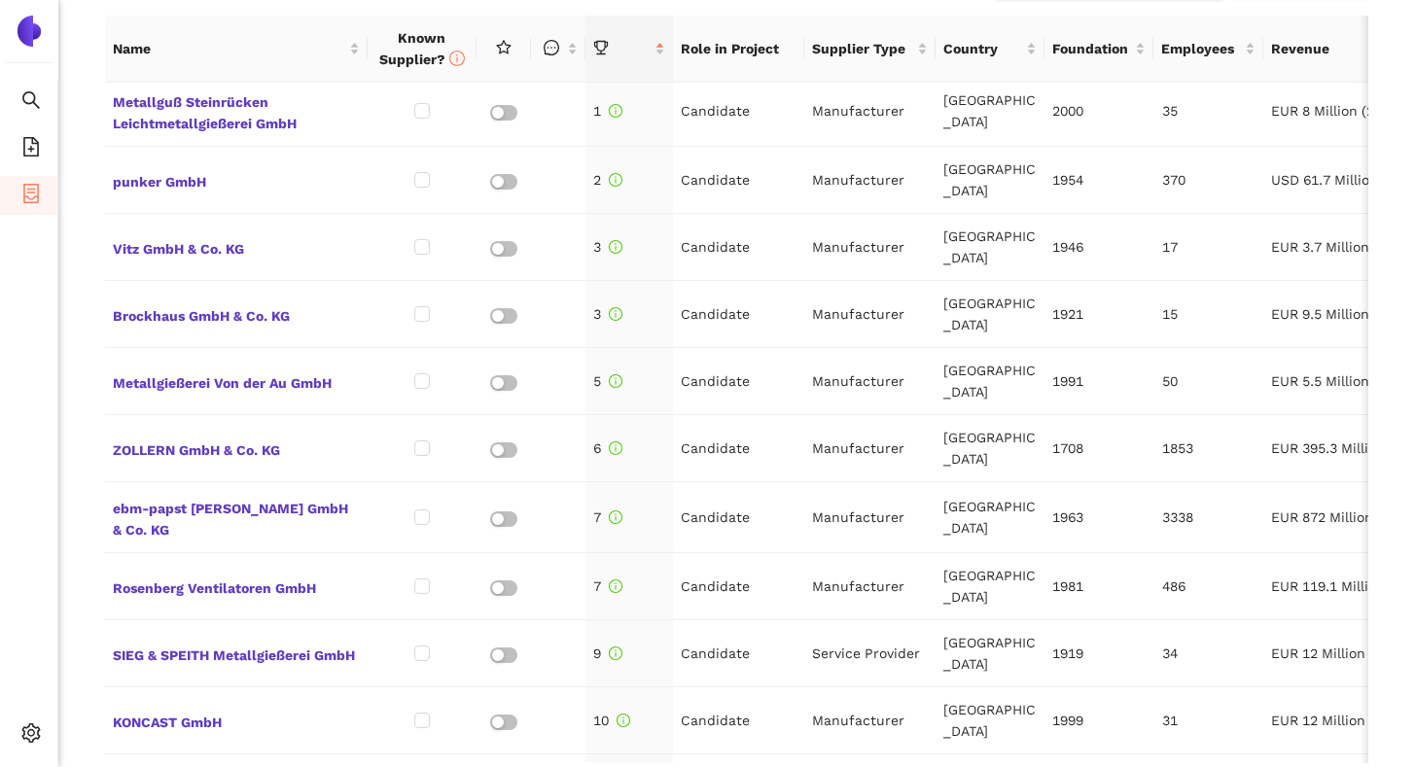
click at [68, 107] on div "Back eSourcing : Lüfterrad Project Timeline Entry Mask Kick-Off Done [DATE] Mid…" at bounding box center [736, 383] width 1357 height 767
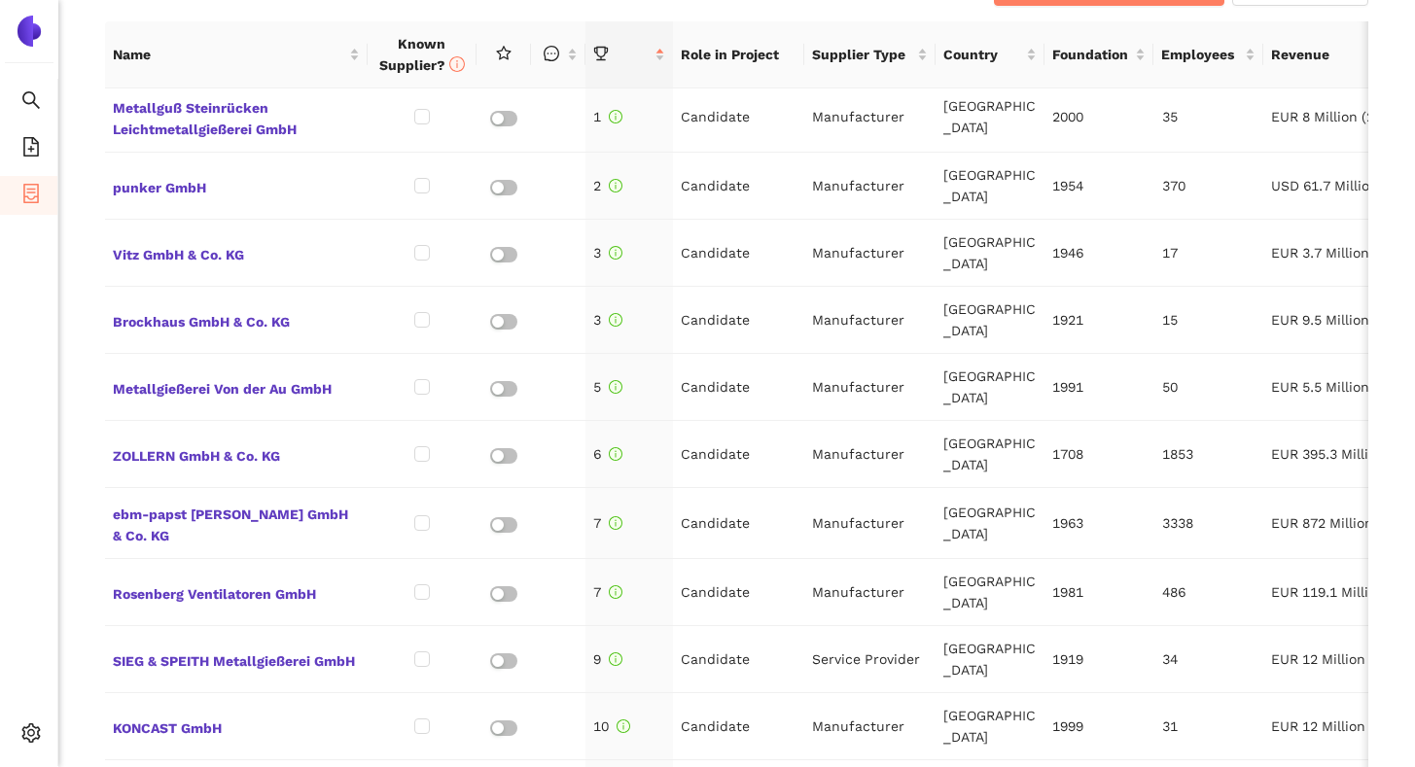
scroll to position [869, 0]
click at [85, 314] on div "Back eSourcing : Lüfterrad Project Timeline Entry Mask Kick-Off Done [DATE] Mid…" at bounding box center [736, 383] width 1357 height 767
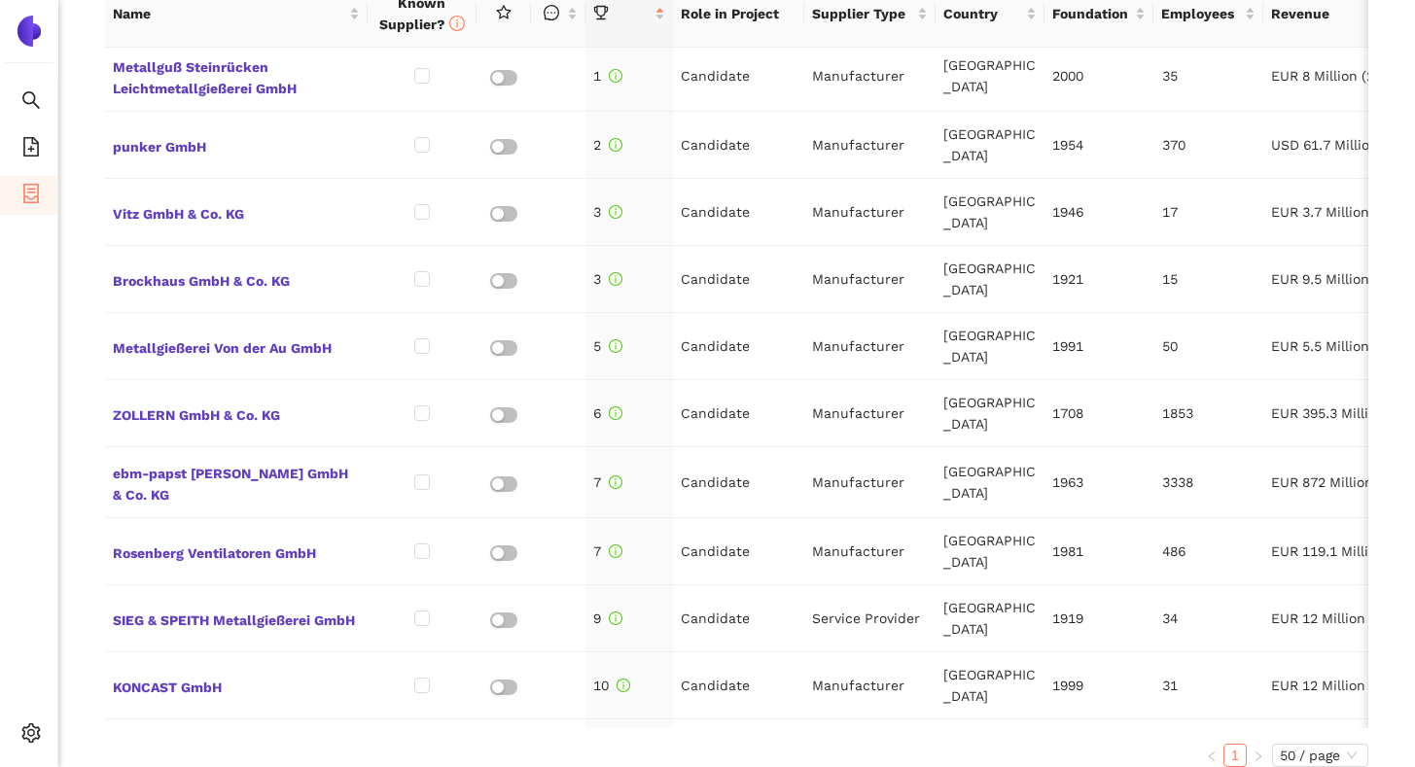
scroll to position [913, 0]
click at [426, 74] on input "checkbox" at bounding box center [422, 74] width 16 height 16
checkbox input "true"
click at [423, 202] on input "checkbox" at bounding box center [422, 210] width 16 height 16
checkbox input "true"
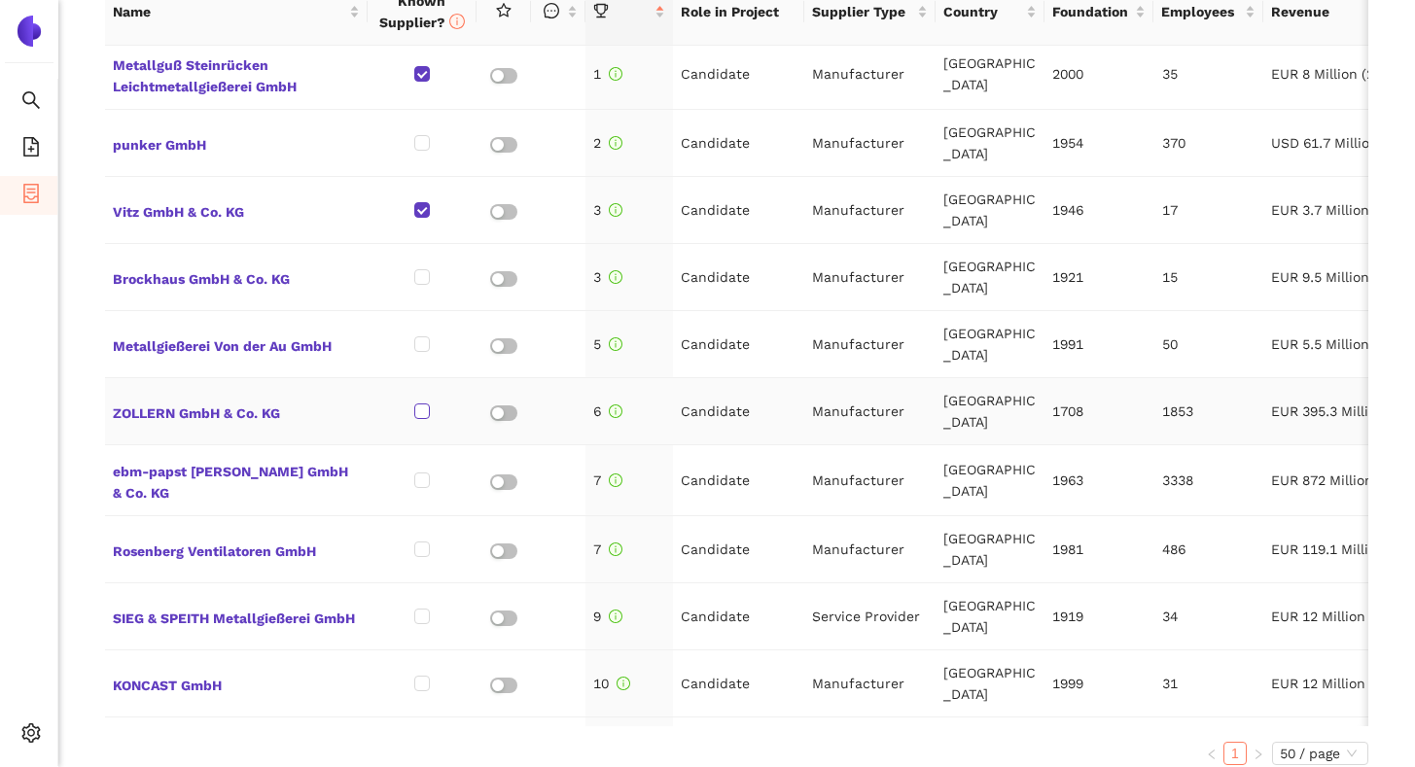
click at [421, 404] on input "checkbox" at bounding box center [422, 412] width 16 height 16
checkbox input "true"
click at [419, 609] on input "checkbox" at bounding box center [422, 617] width 16 height 16
checkbox input "true"
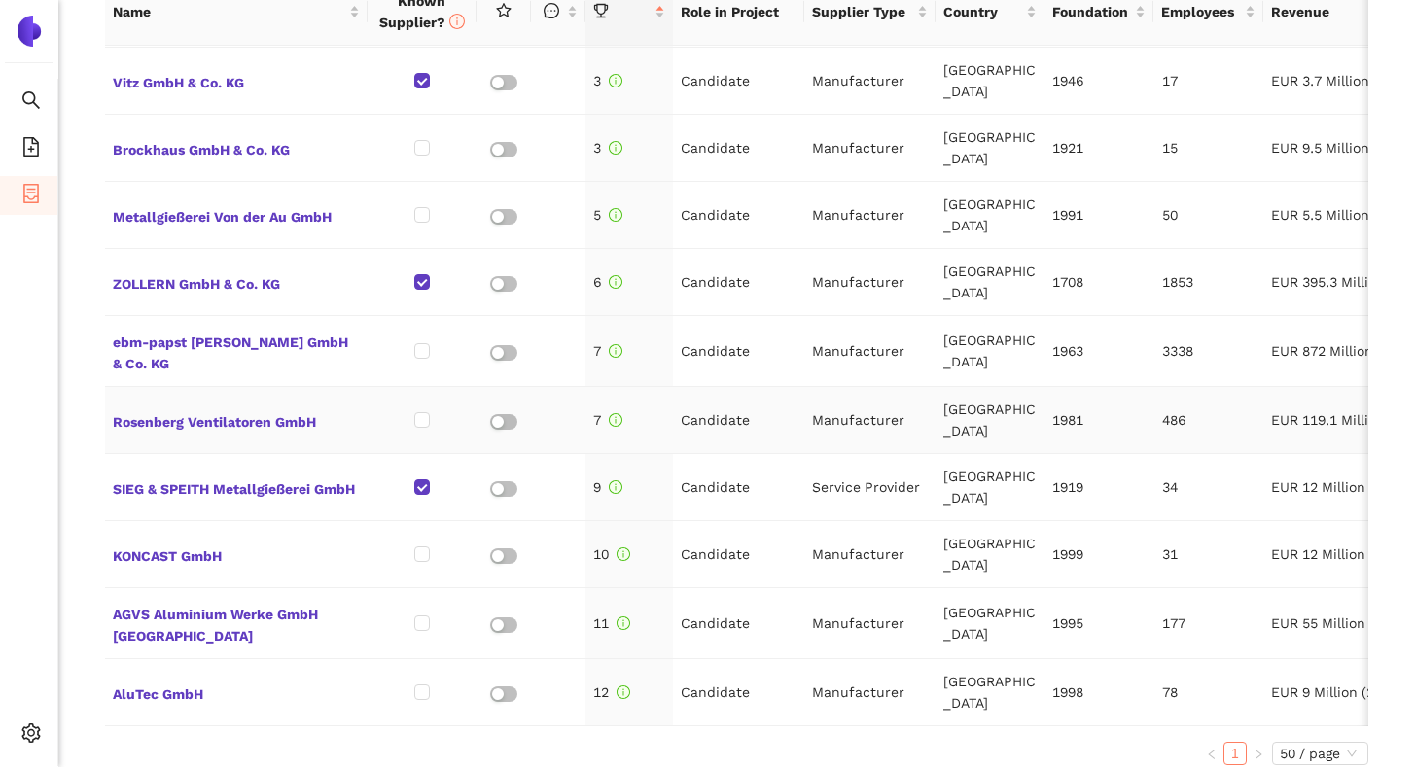
scroll to position [139, 0]
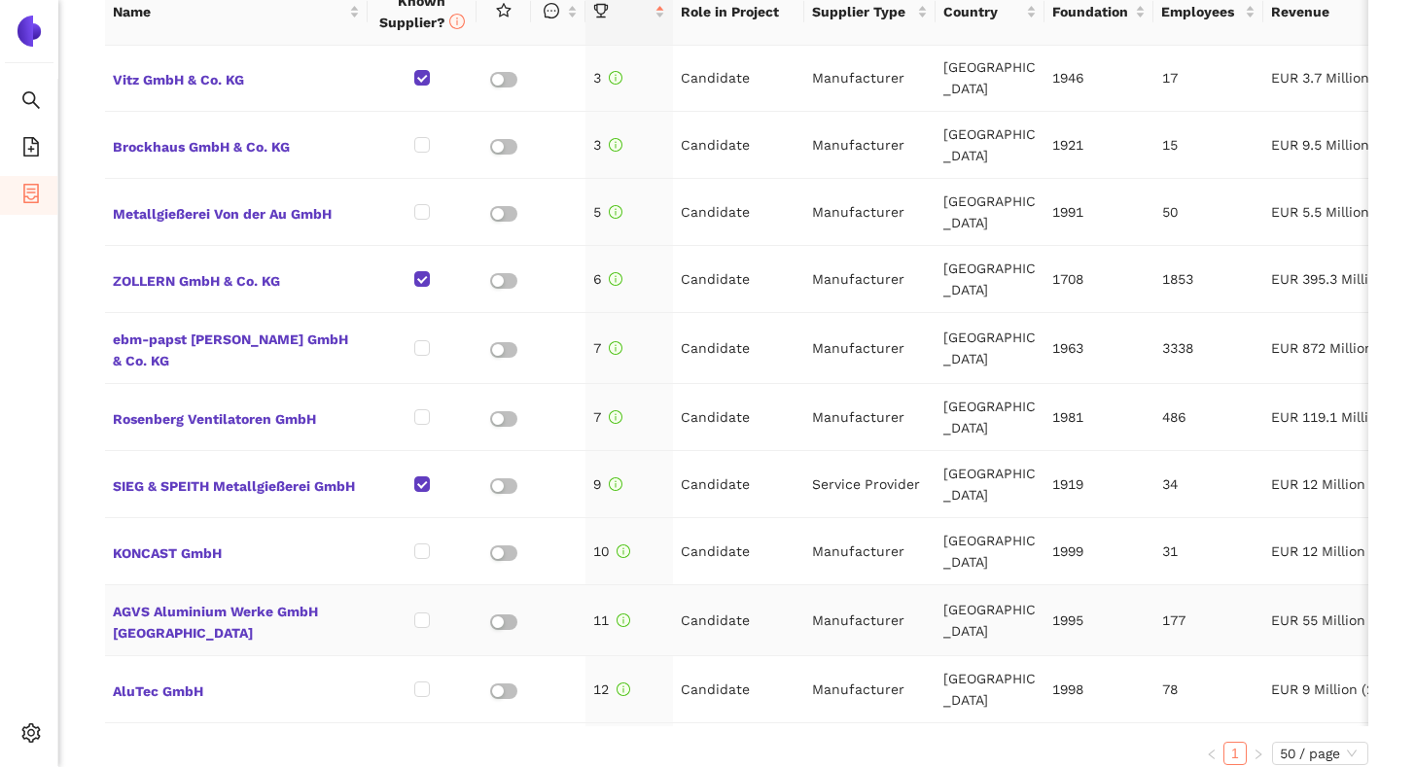
click at [429, 589] on td at bounding box center [422, 621] width 109 height 71
click at [427, 613] on input "checkbox" at bounding box center [422, 621] width 16 height 16
checkbox input "true"
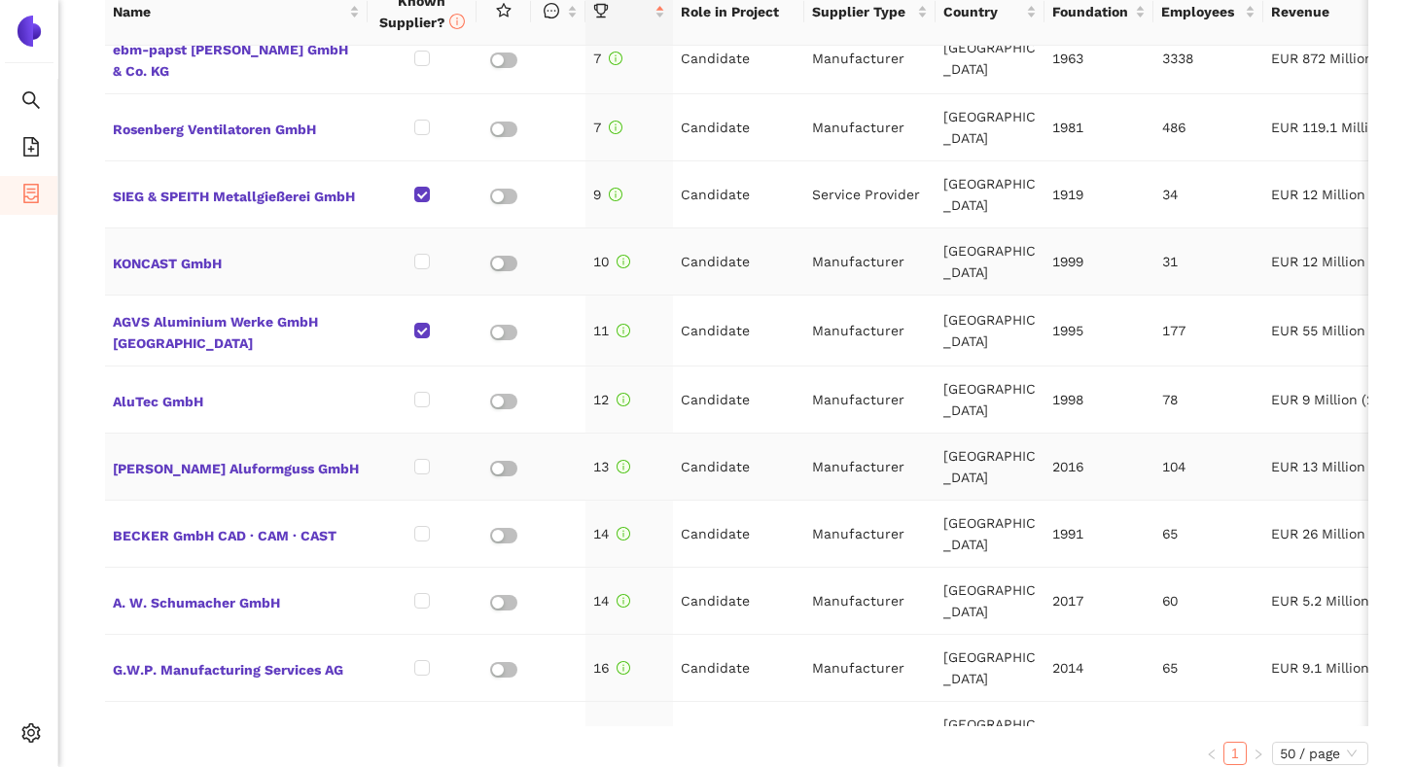
scroll to position [430, 0]
click at [417, 458] on input "checkbox" at bounding box center [422, 466] width 16 height 16
checkbox input "true"
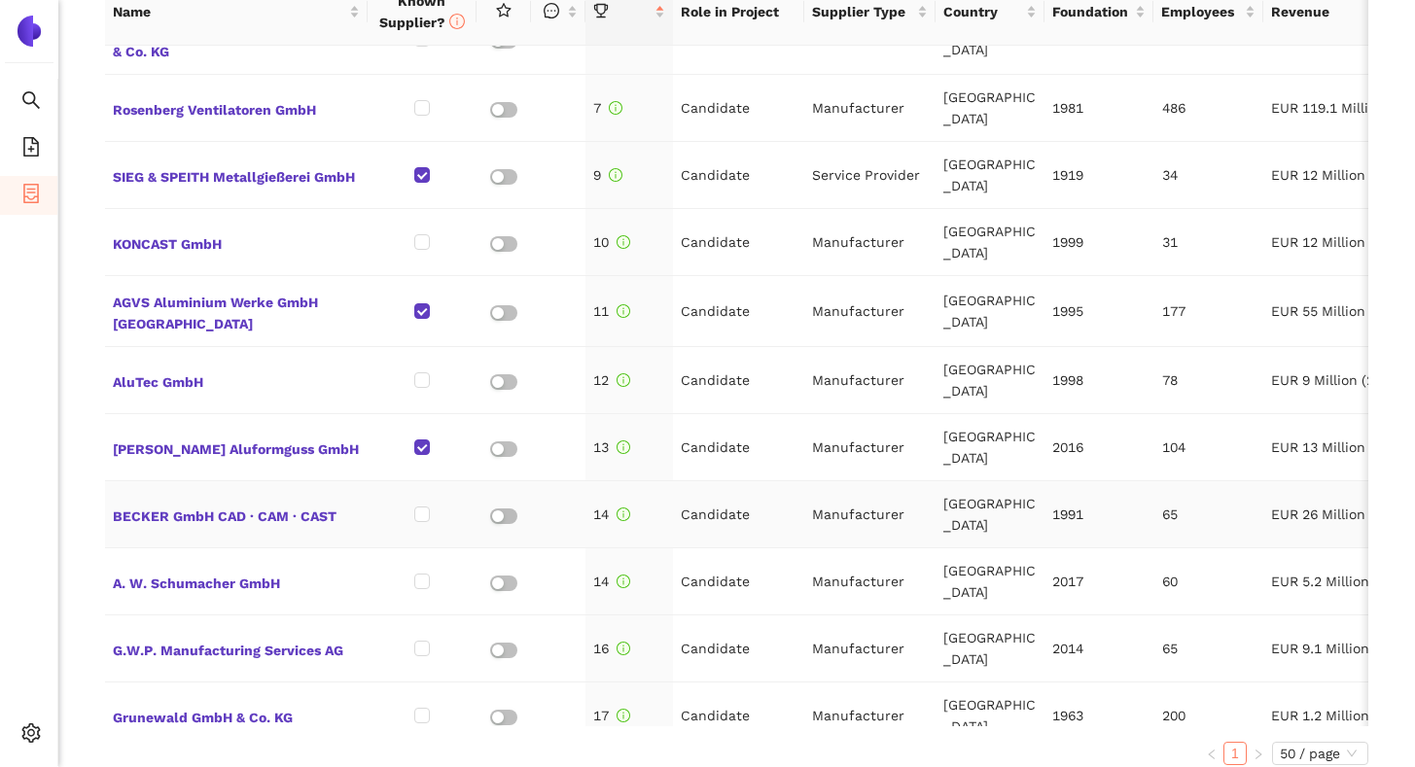
scroll to position [451, 0]
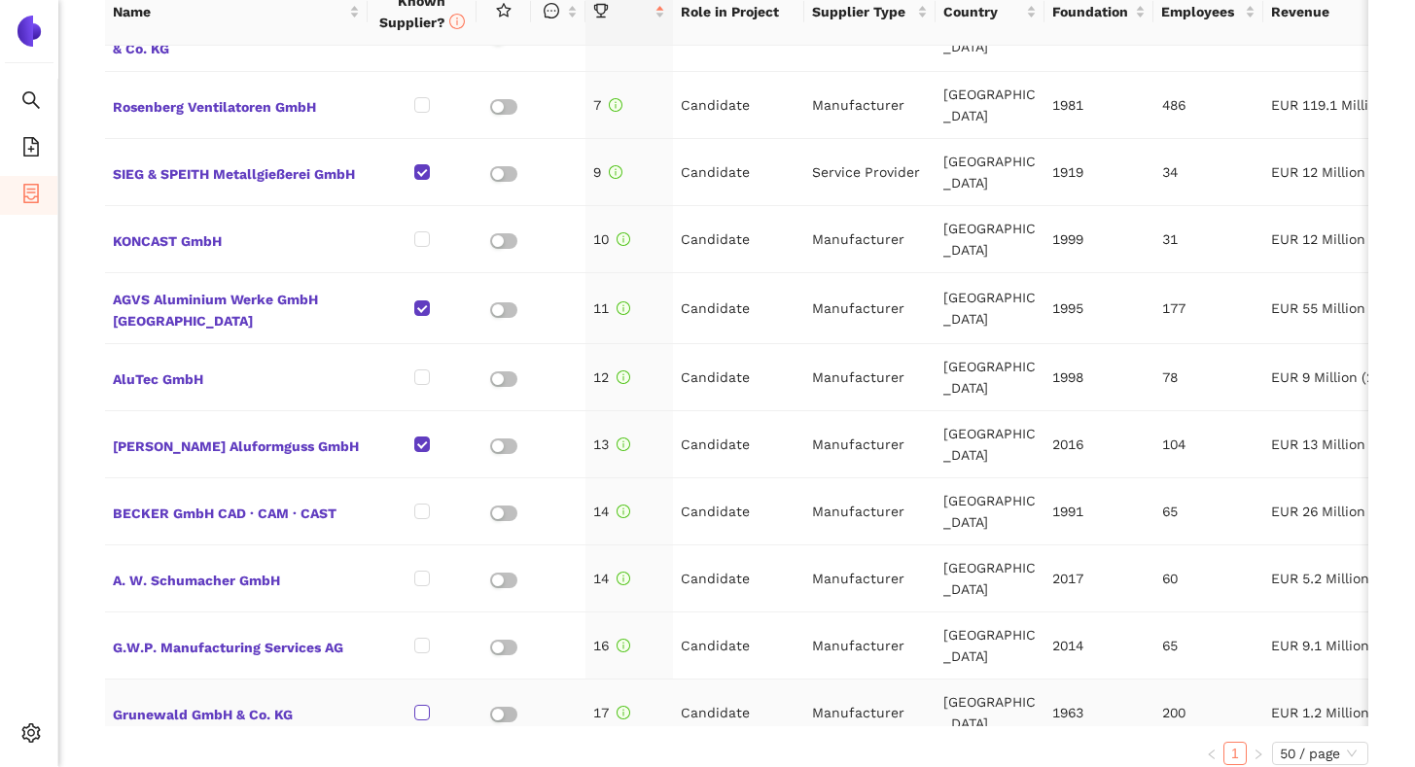
click at [421, 705] on input "checkbox" at bounding box center [422, 713] width 16 height 16
checkbox input "true"
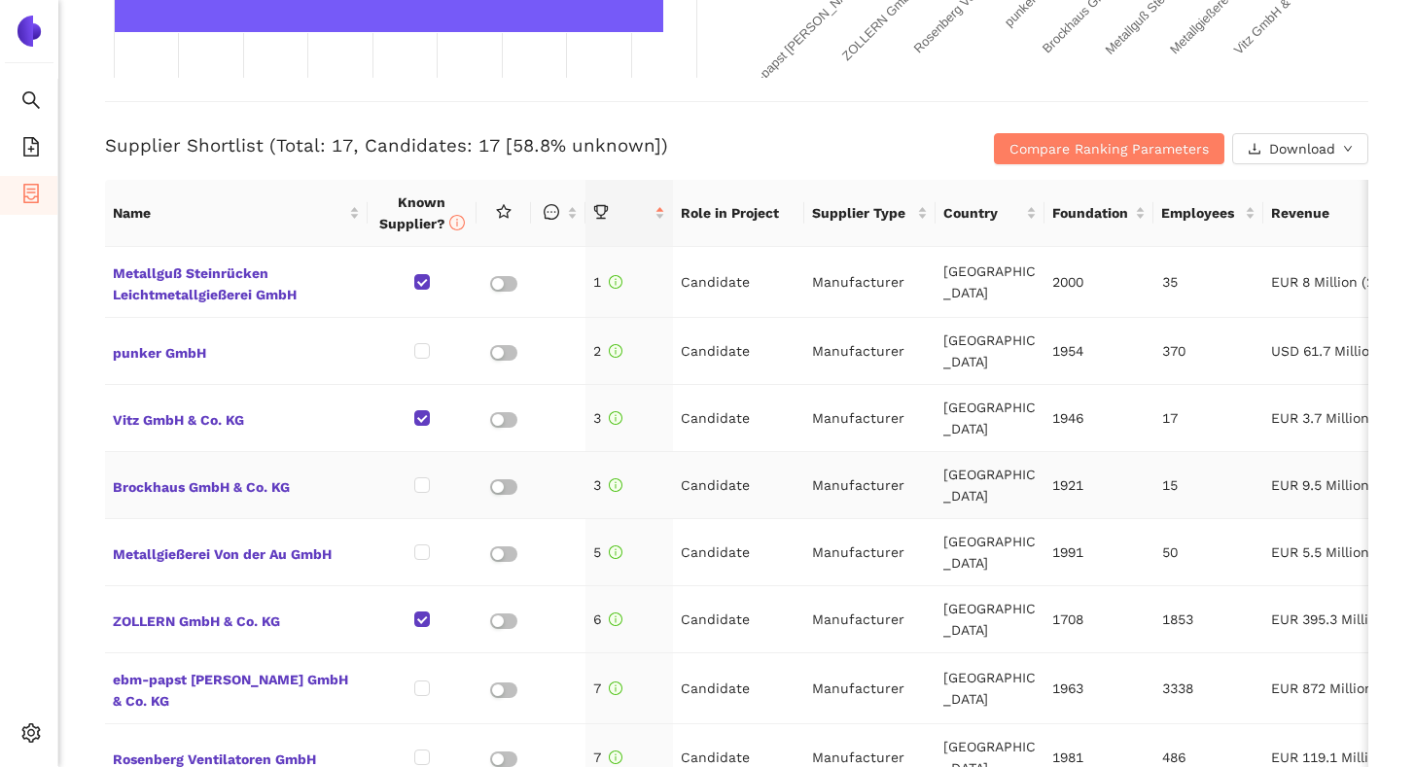
scroll to position [711, 0]
click at [1012, 155] on span "Compare Ranking Parameters" at bounding box center [1109, 149] width 199 height 21
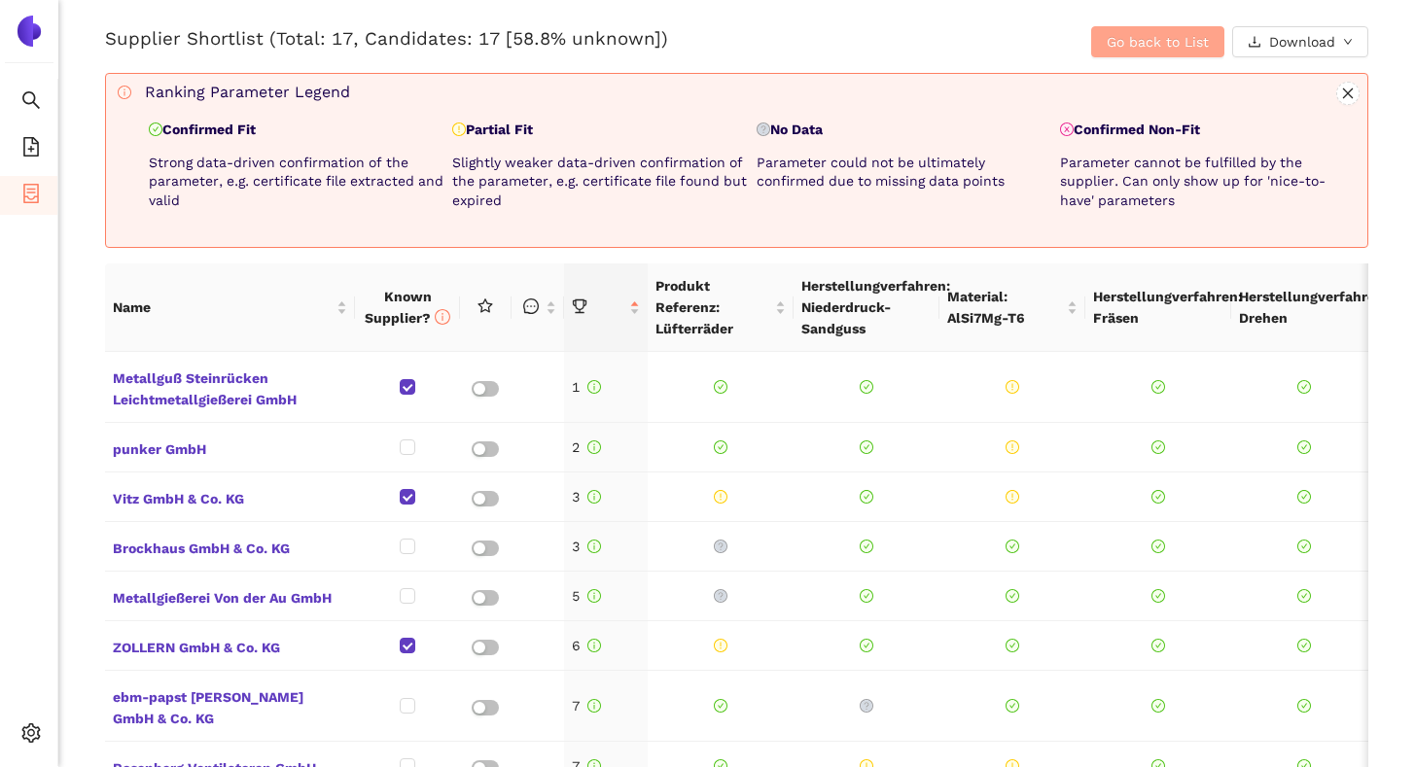
scroll to position [820, 0]
drag, startPoint x: 262, startPoint y: 129, endPoint x: 168, endPoint y: 133, distance: 93.5
click at [168, 133] on p "Confirmed Fit" at bounding box center [297, 129] width 296 height 19
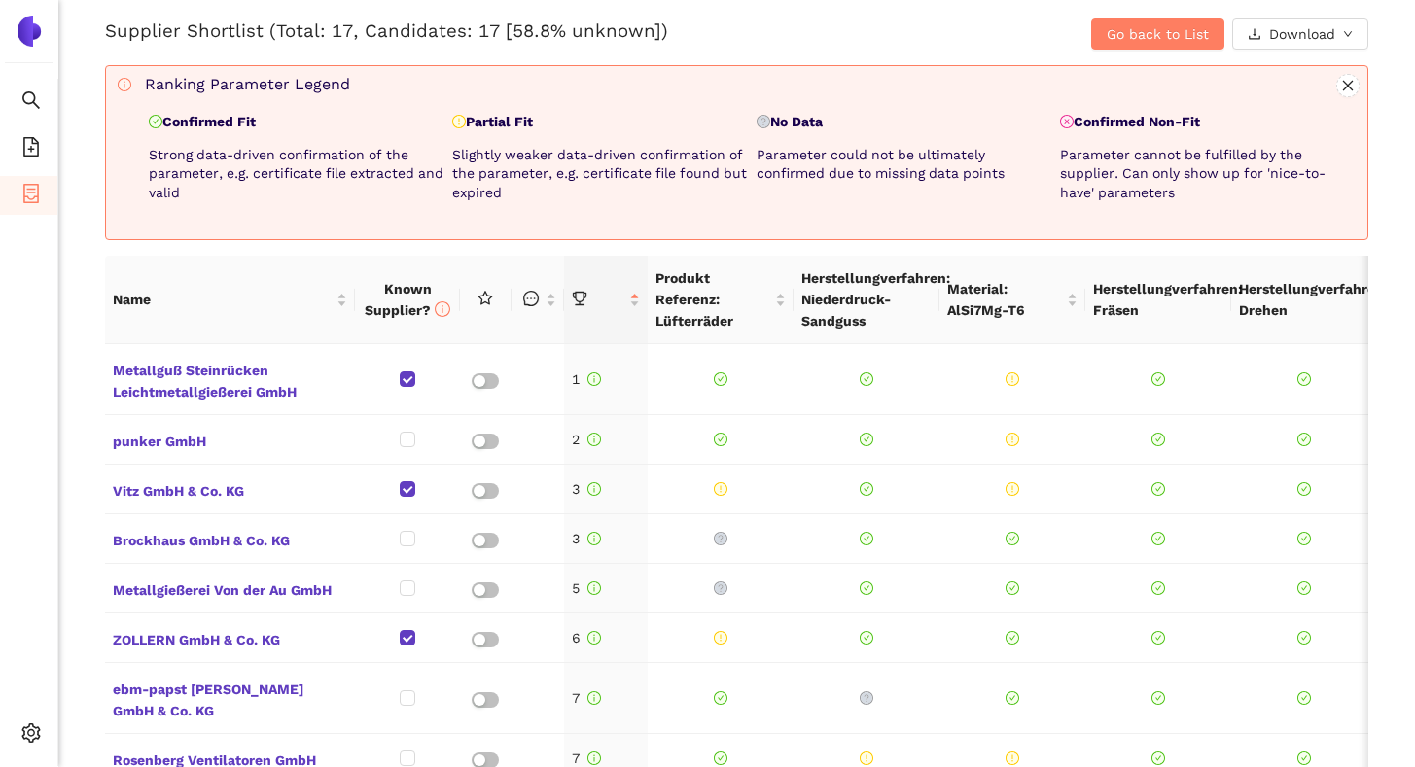
scroll to position [833, 0]
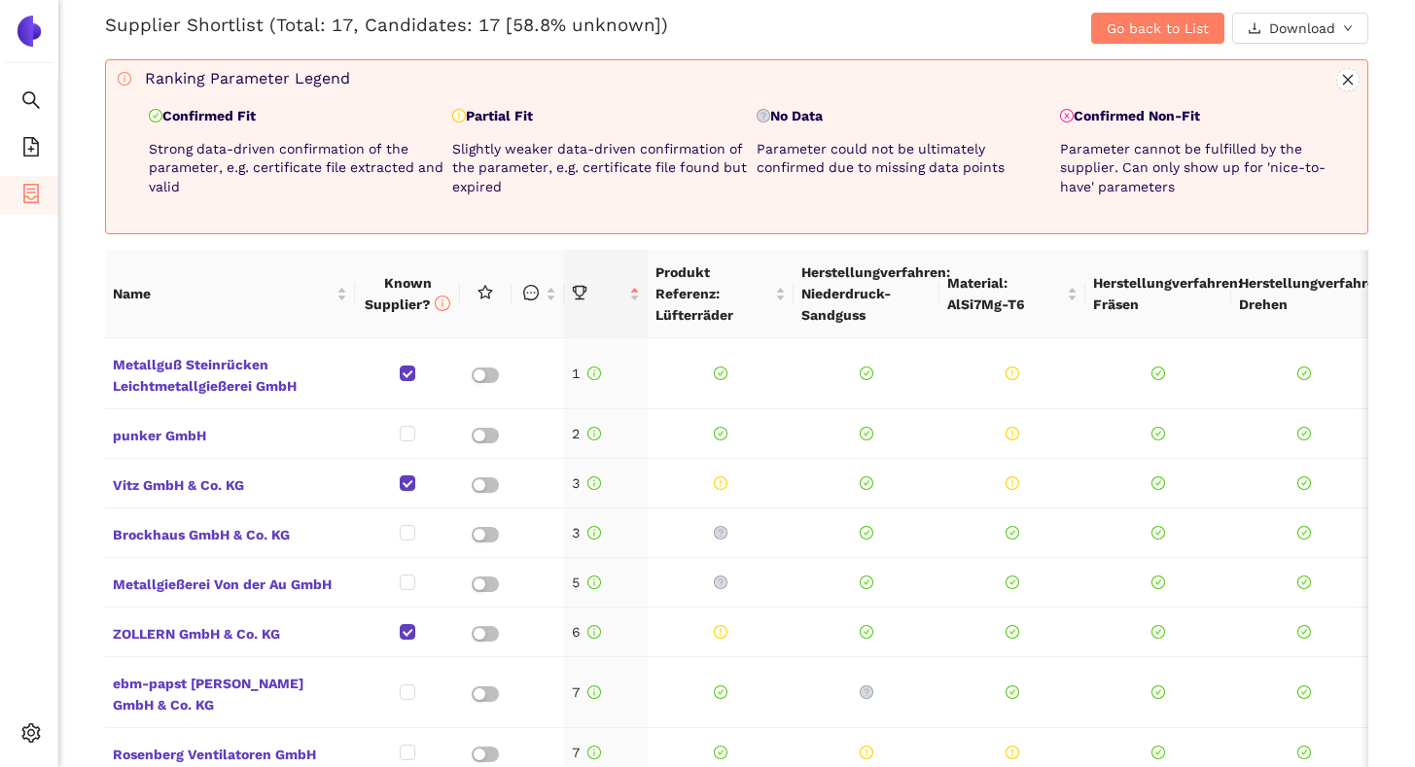
drag, startPoint x: 768, startPoint y: 118, endPoint x: 825, endPoint y: 119, distance: 56.4
click at [825, 119] on p "No Data" at bounding box center [905, 116] width 296 height 19
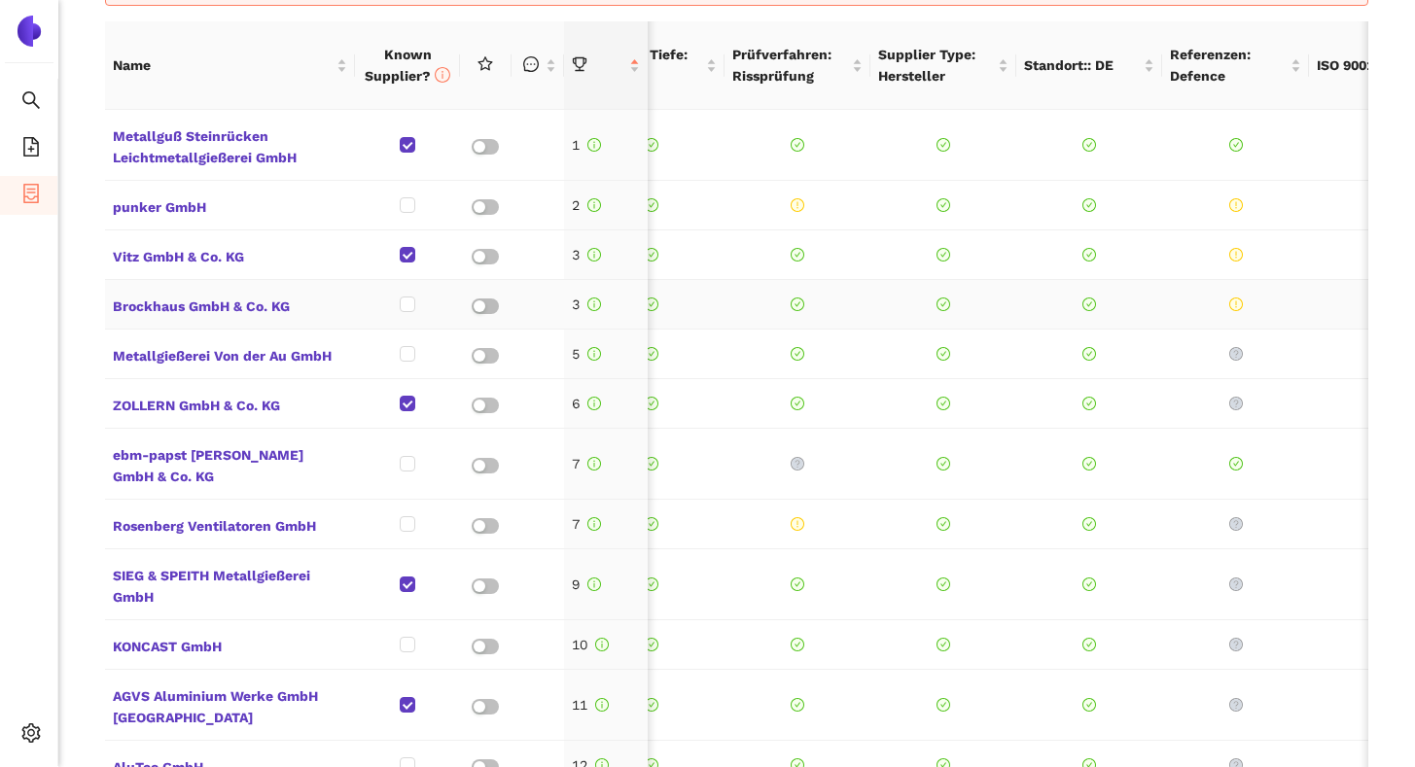
scroll to position [0, 1296]
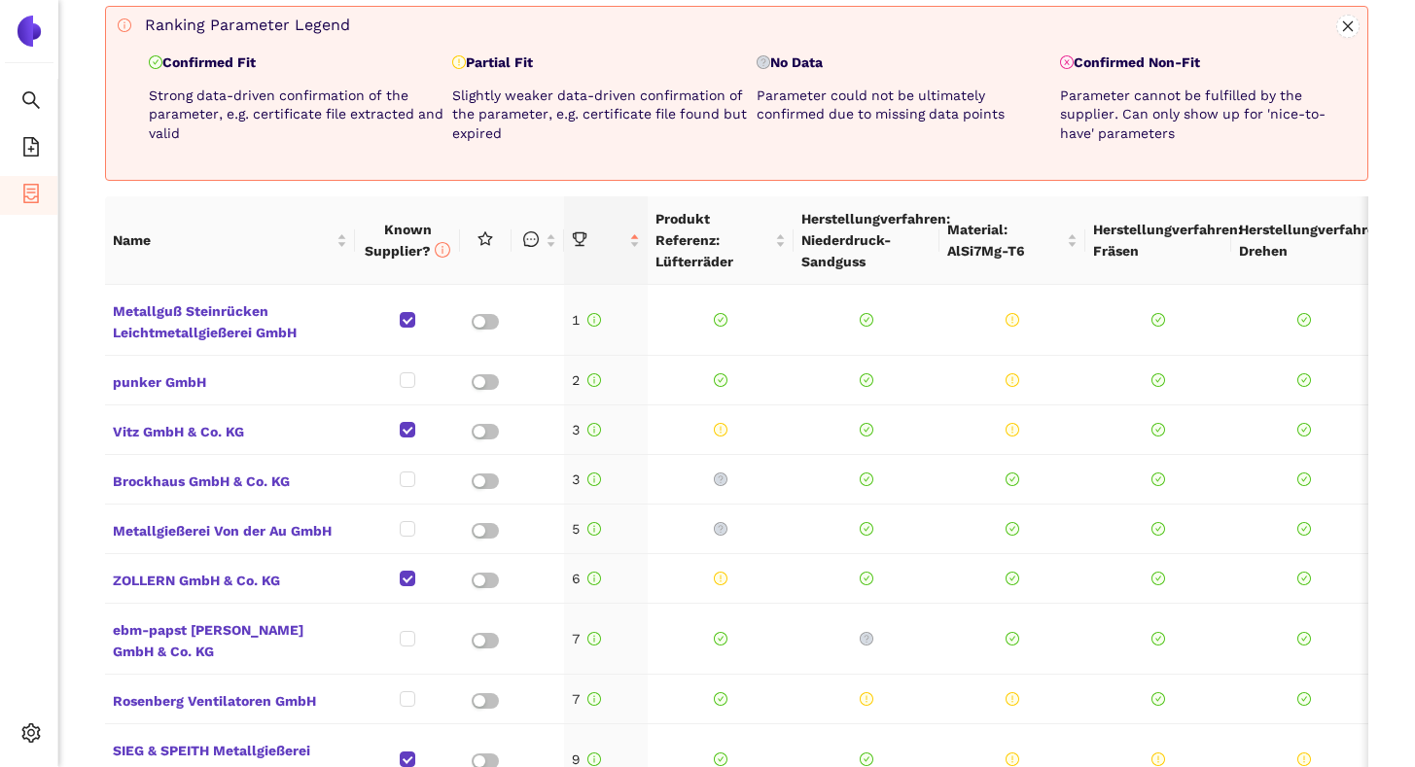
click at [729, 190] on div "Back eSourcing : Lüfterrad Project Timeline Entry Mask Kick-Off Done [DATE] Mid…" at bounding box center [736, 383] width 1357 height 767
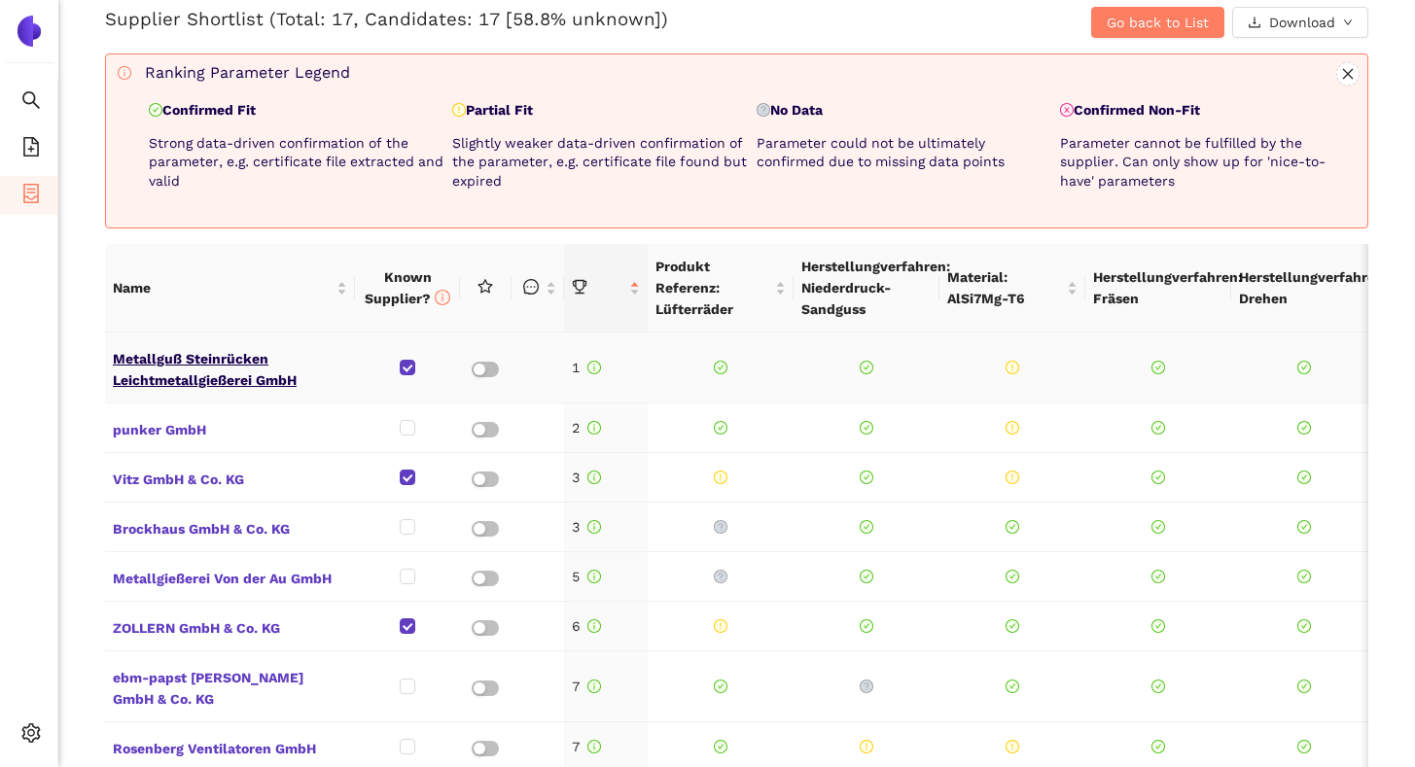
click at [187, 385] on span "Metallguß Steinrücken Leichtmetallgießerei GmbH" at bounding box center [230, 367] width 234 height 47
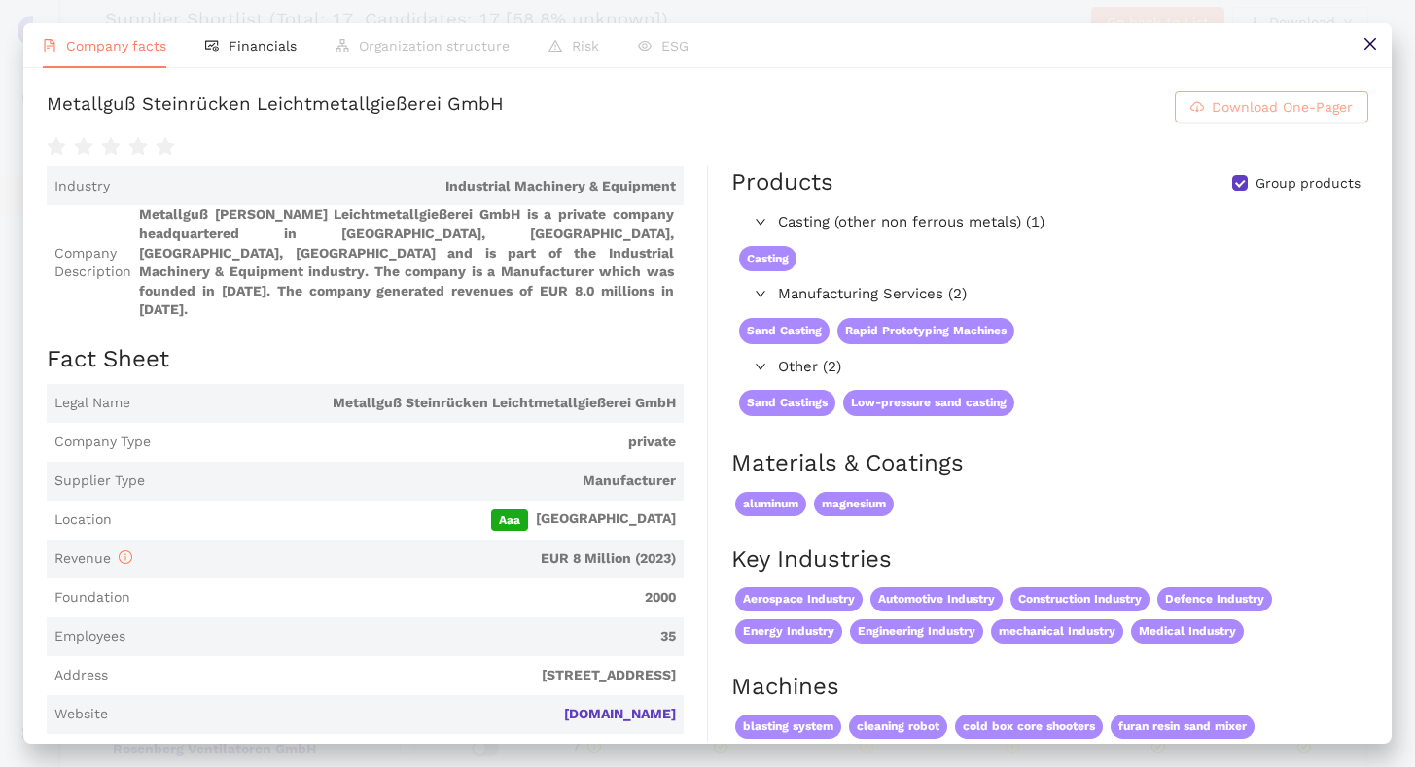
click at [1219, 106] on span "Download One-Pager" at bounding box center [1282, 106] width 141 height 21
click at [1375, 46] on icon "close" at bounding box center [1371, 44] width 16 height 16
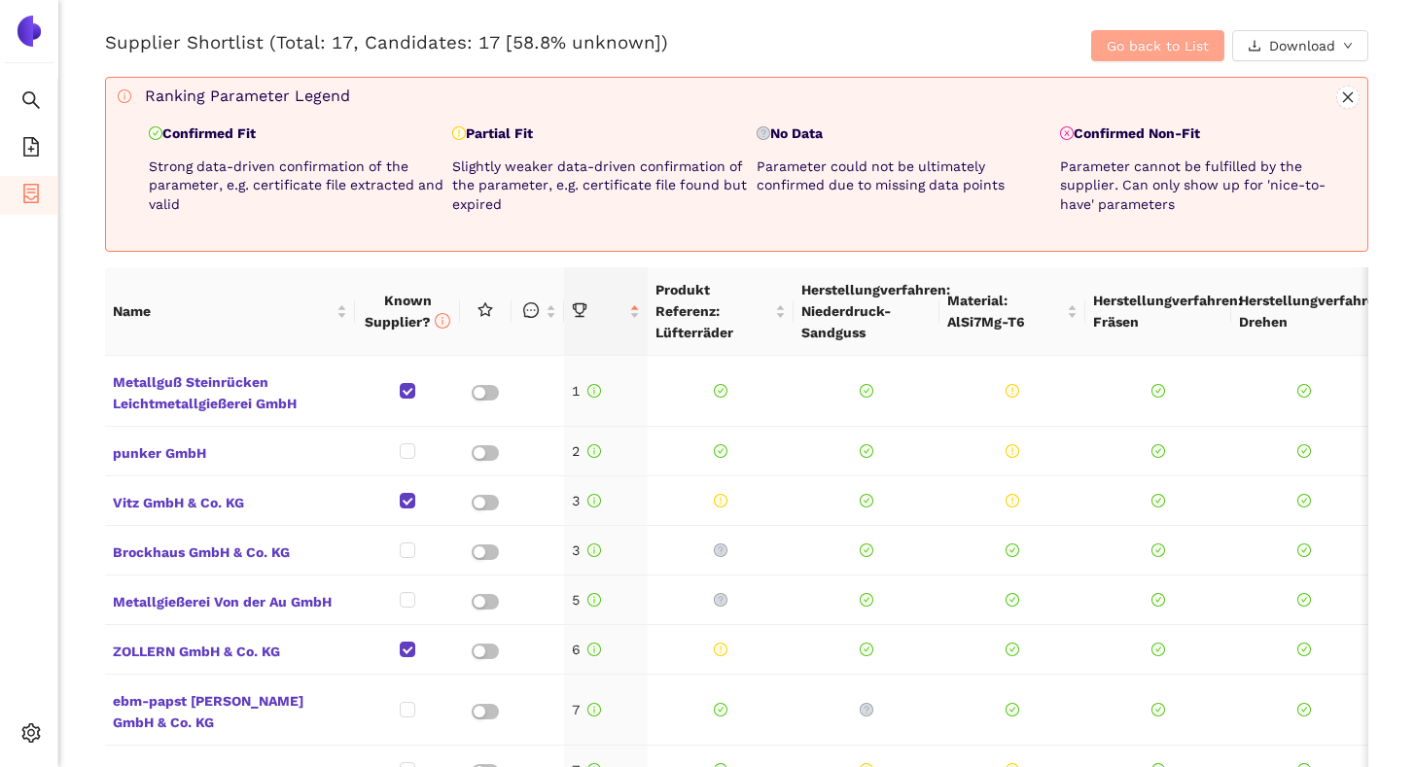
click at [1107, 49] on span "Go back to List" at bounding box center [1158, 45] width 102 height 21
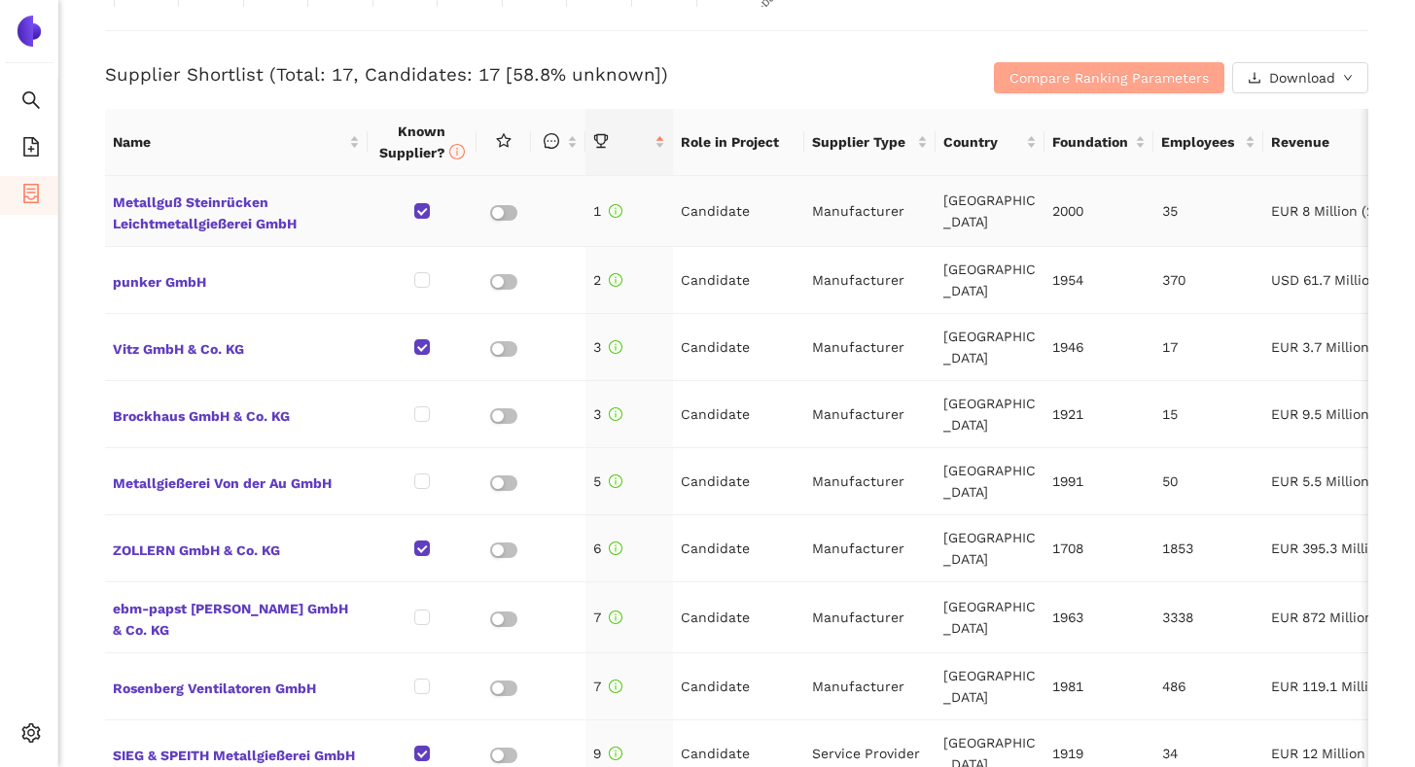
scroll to position [784, 0]
click at [85, 206] on div "Back eSourcing : Lüfterrad Project Timeline Entry Mask Kick-Off Done [DATE] Mid…" at bounding box center [736, 383] width 1357 height 767
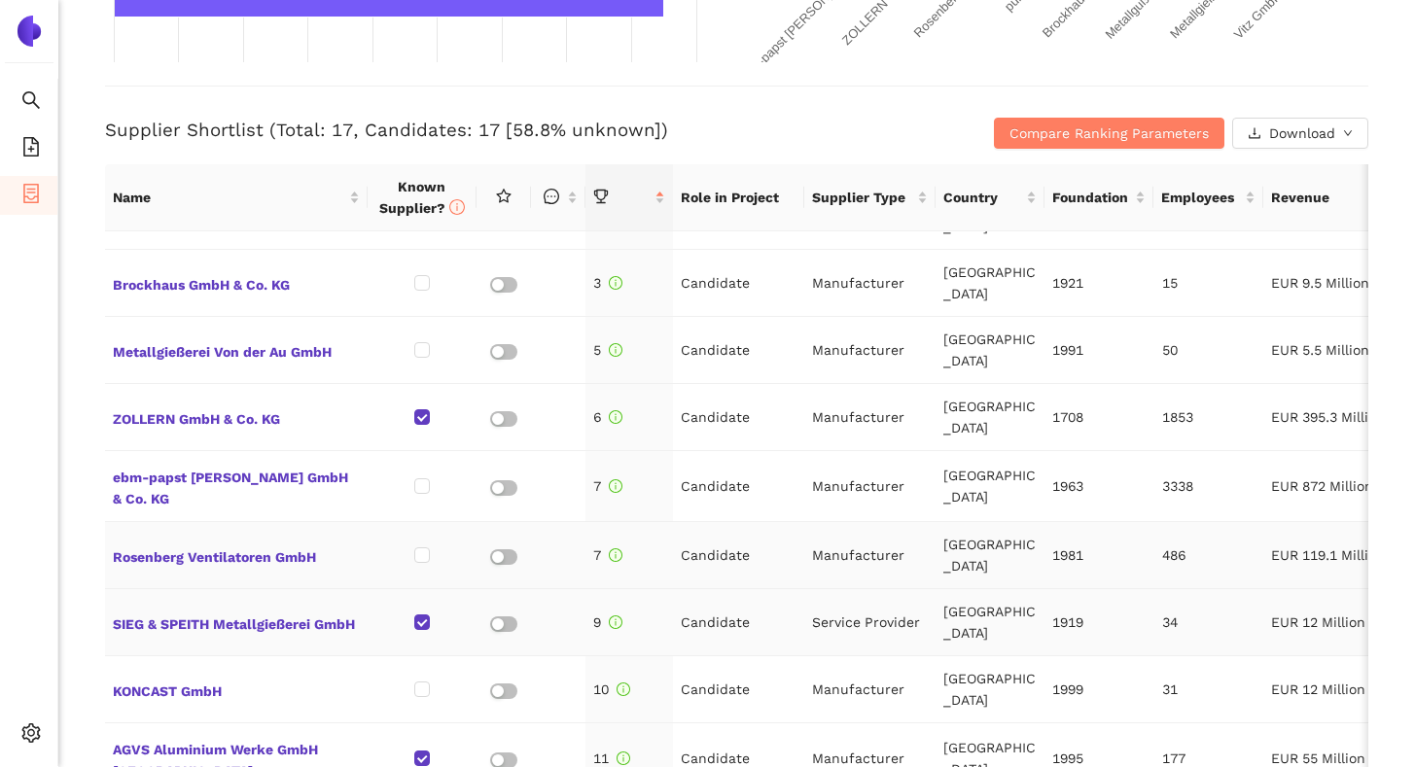
scroll to position [187, 0]
click at [328, 614] on span "SIEG & SPEITH Metallgießerei GmbH" at bounding box center [236, 622] width 247 height 25
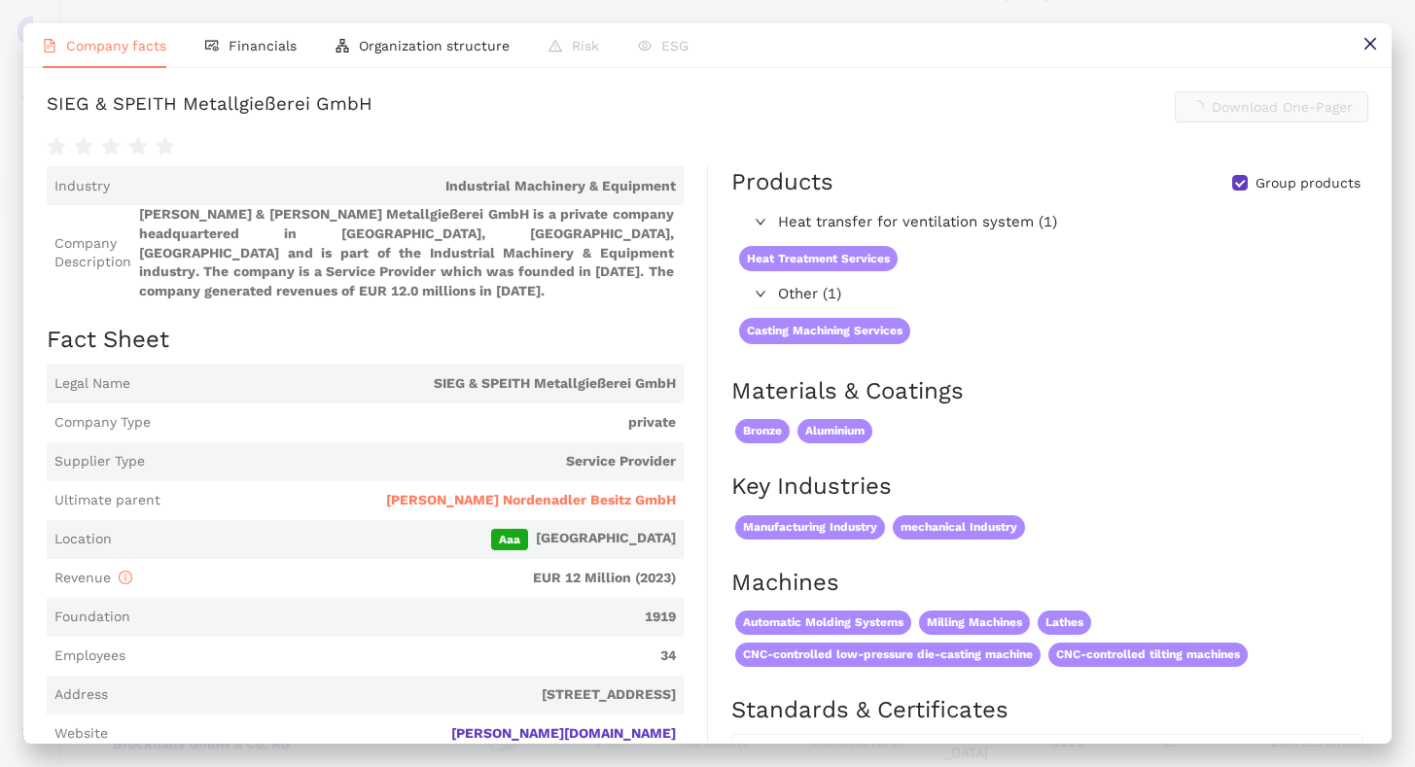
scroll to position [728, 0]
click at [1380, 47] on button at bounding box center [1370, 45] width 44 height 44
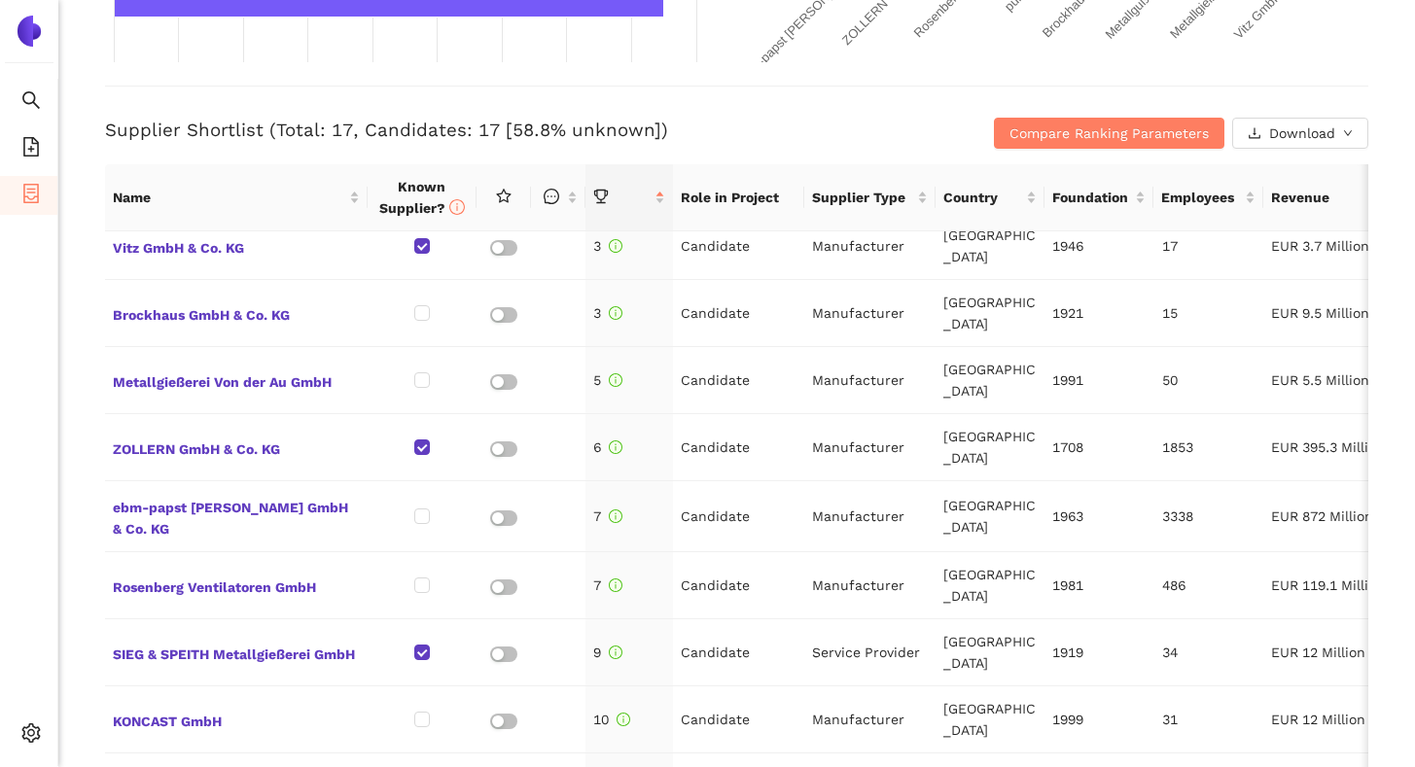
scroll to position [156, 0]
click at [70, 738] on li "Logout" at bounding box center [138, 735] width 160 height 39
